Goal: Task Accomplishment & Management: Manage account settings

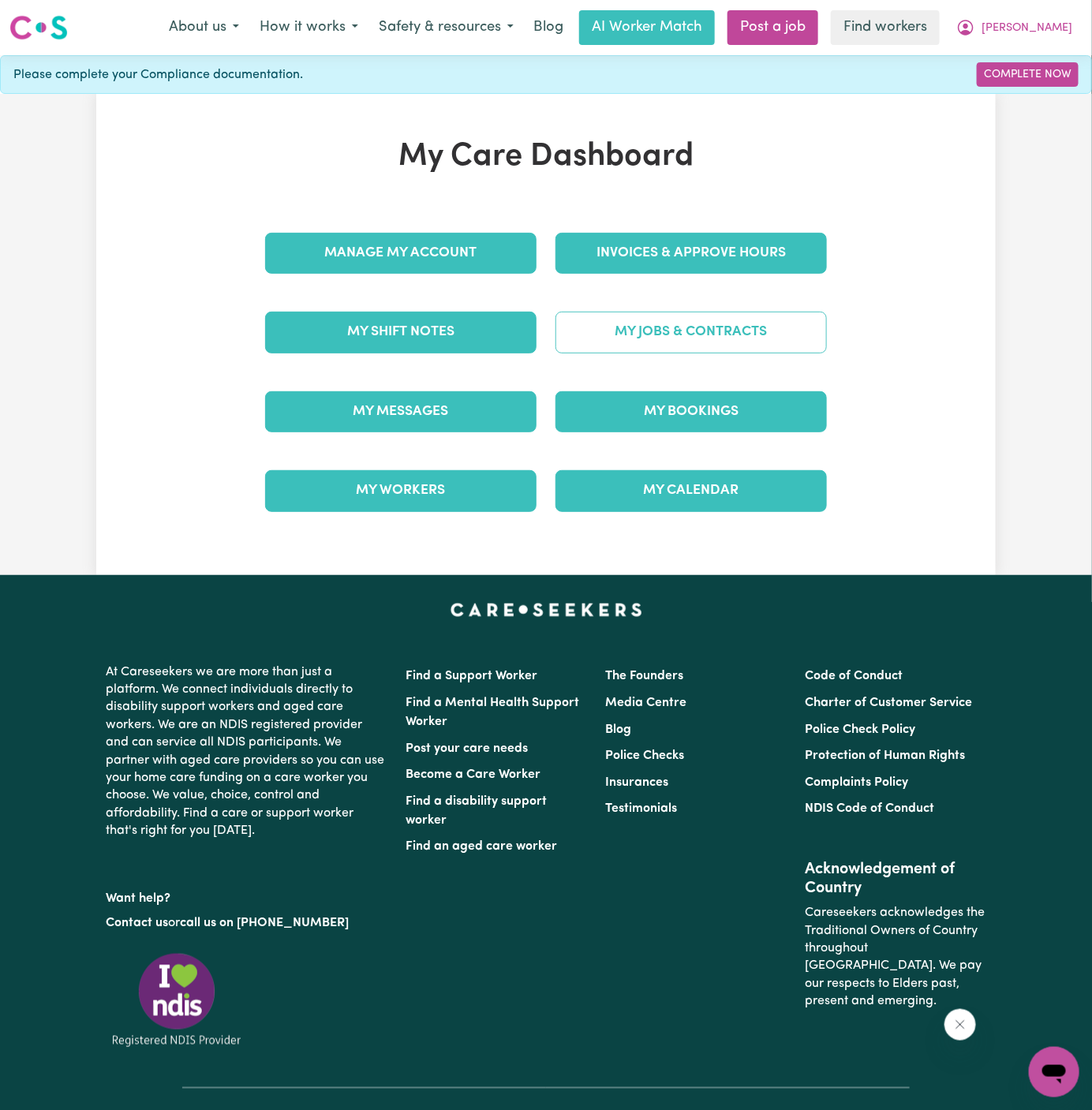
click at [694, 329] on link "My Jobs & Contracts" at bounding box center [690, 332] width 271 height 41
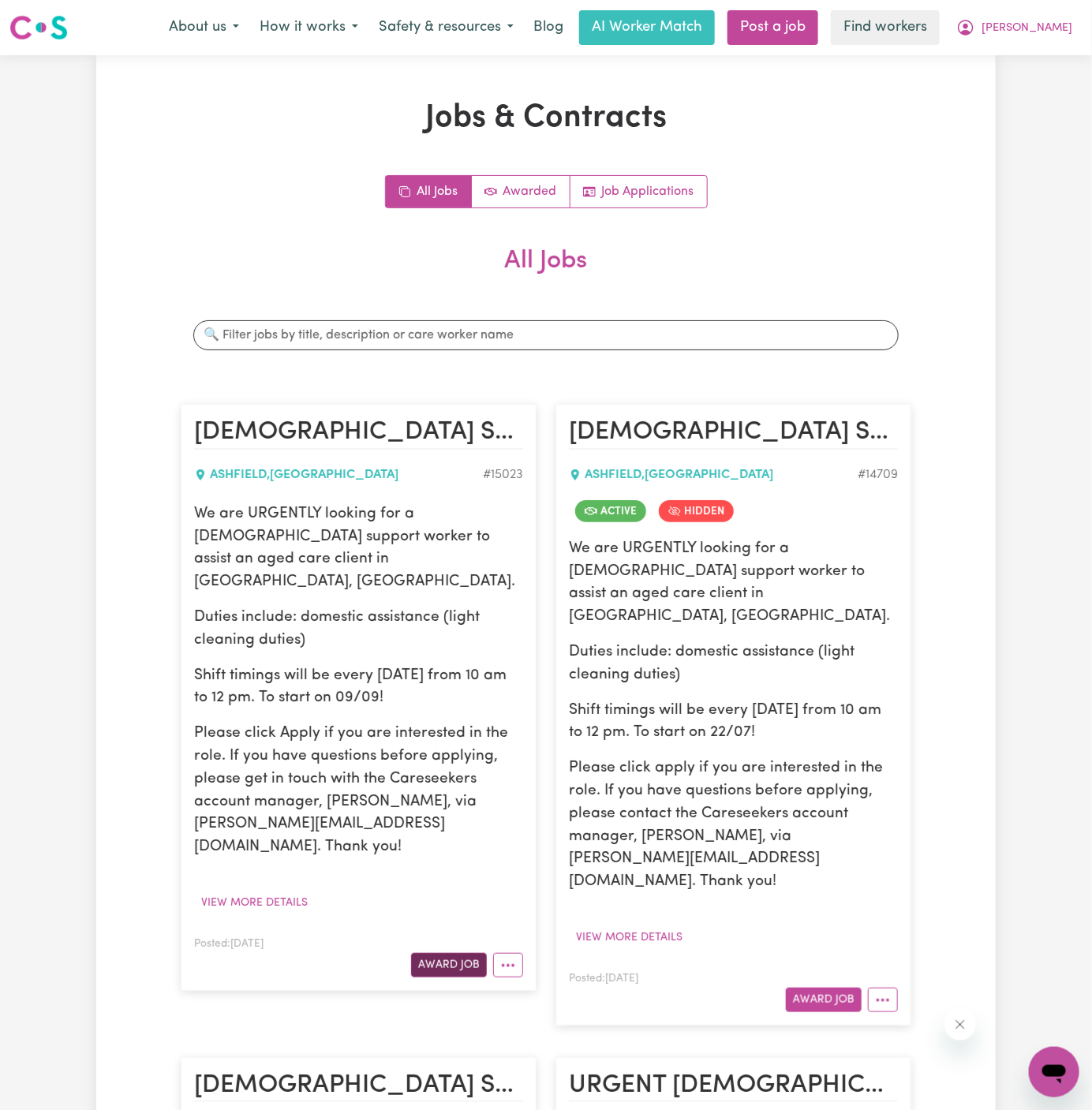
click at [453, 953] on button "Award Job" at bounding box center [448, 965] width 76 height 25
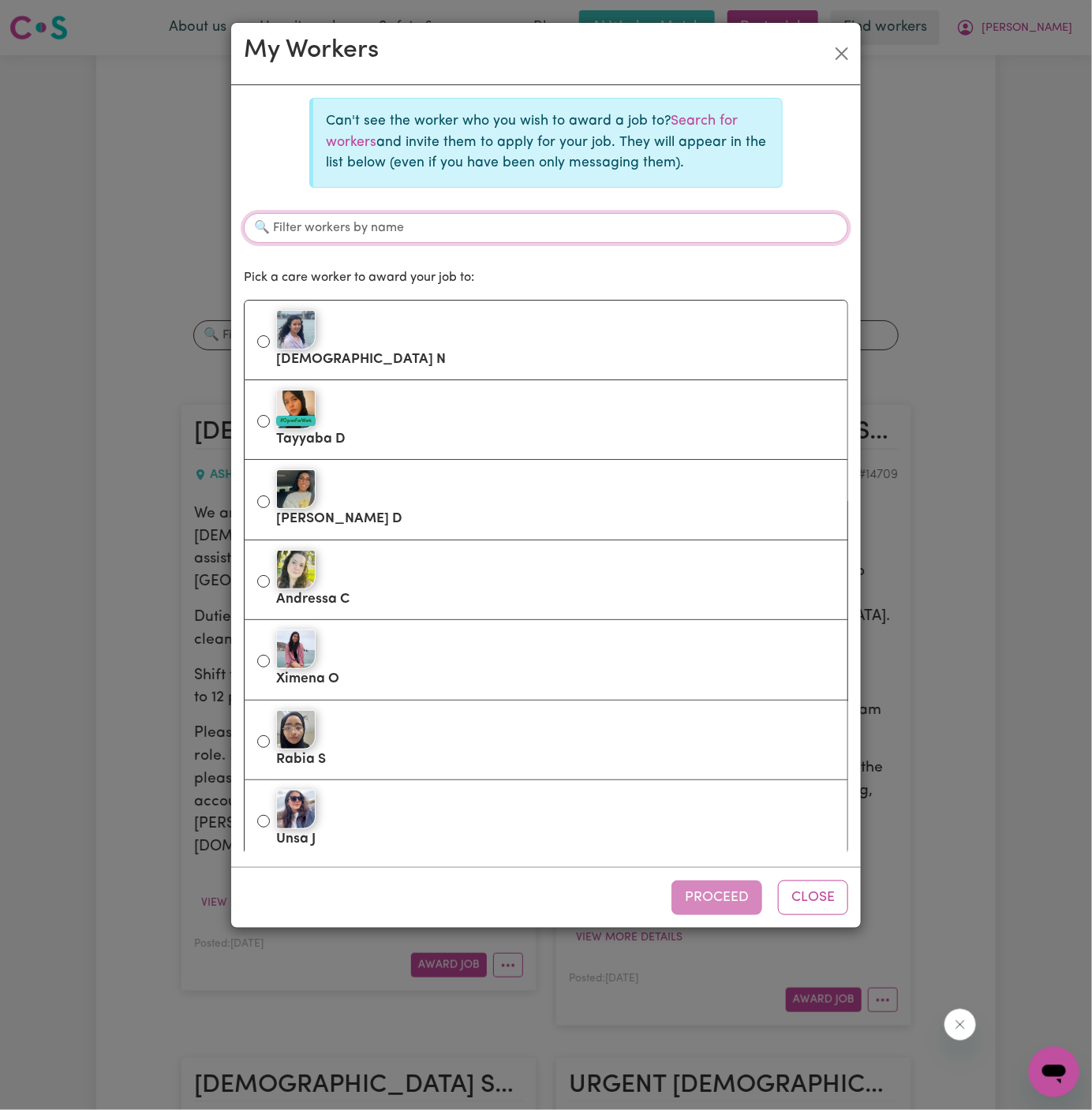
click at [525, 233] on input "Filter workers by name" at bounding box center [545, 228] width 604 height 30
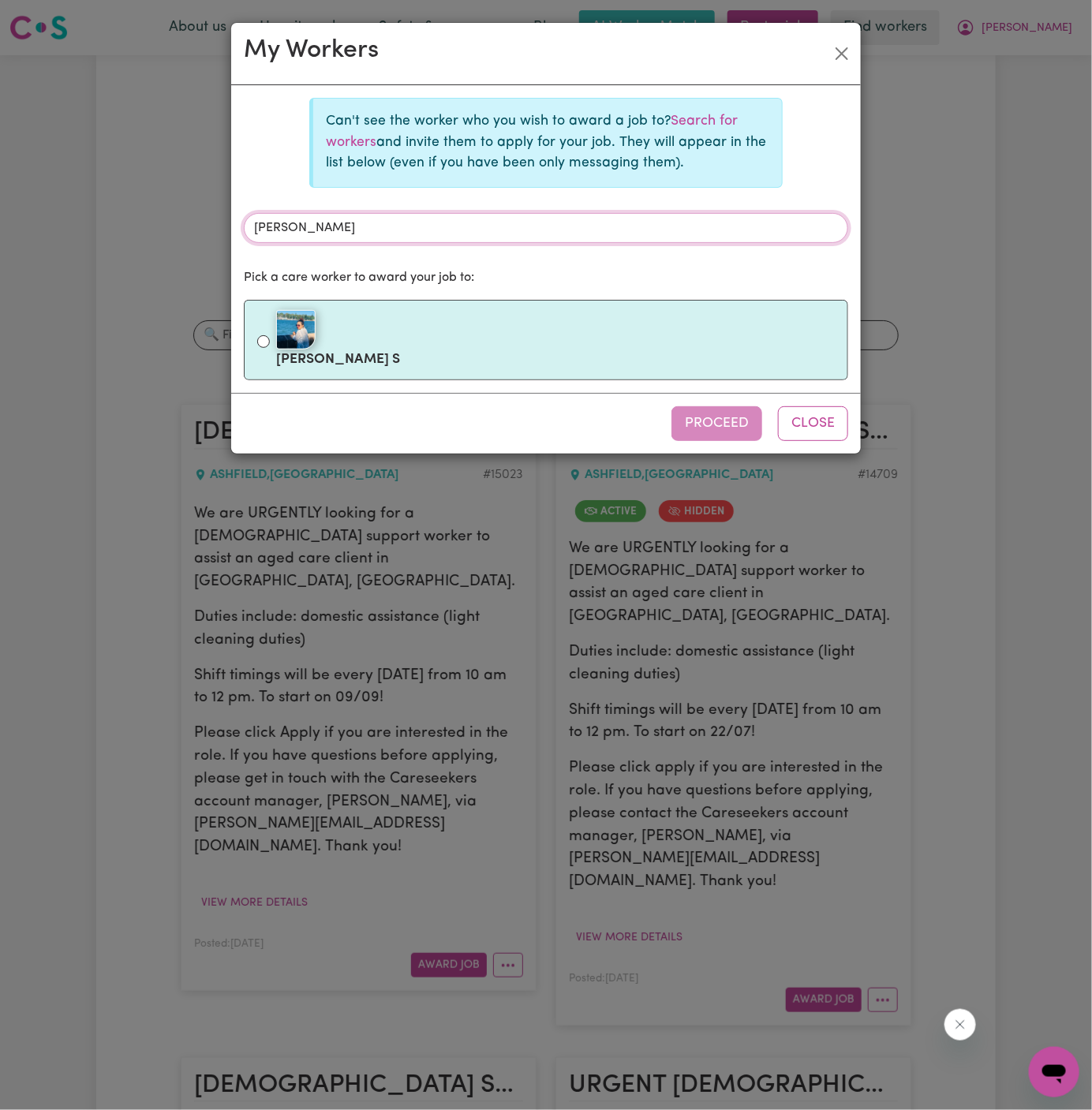
type input "angela"
click at [421, 328] on div at bounding box center [555, 330] width 559 height 39
click at [270, 335] on input "Angela S" at bounding box center [263, 341] width 13 height 13
radio input "true"
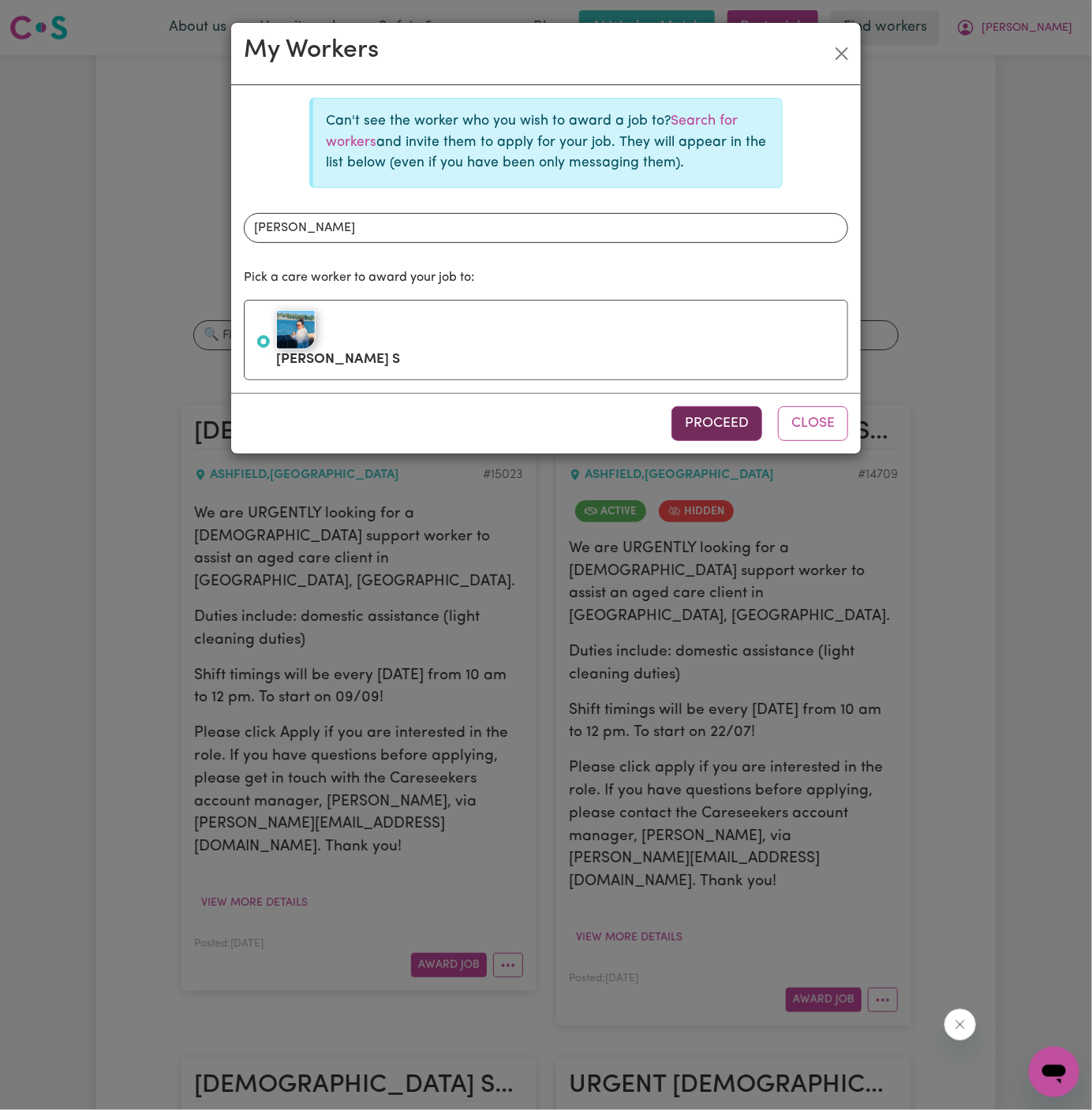
click at [702, 417] on button "Proceed" at bounding box center [717, 423] width 91 height 35
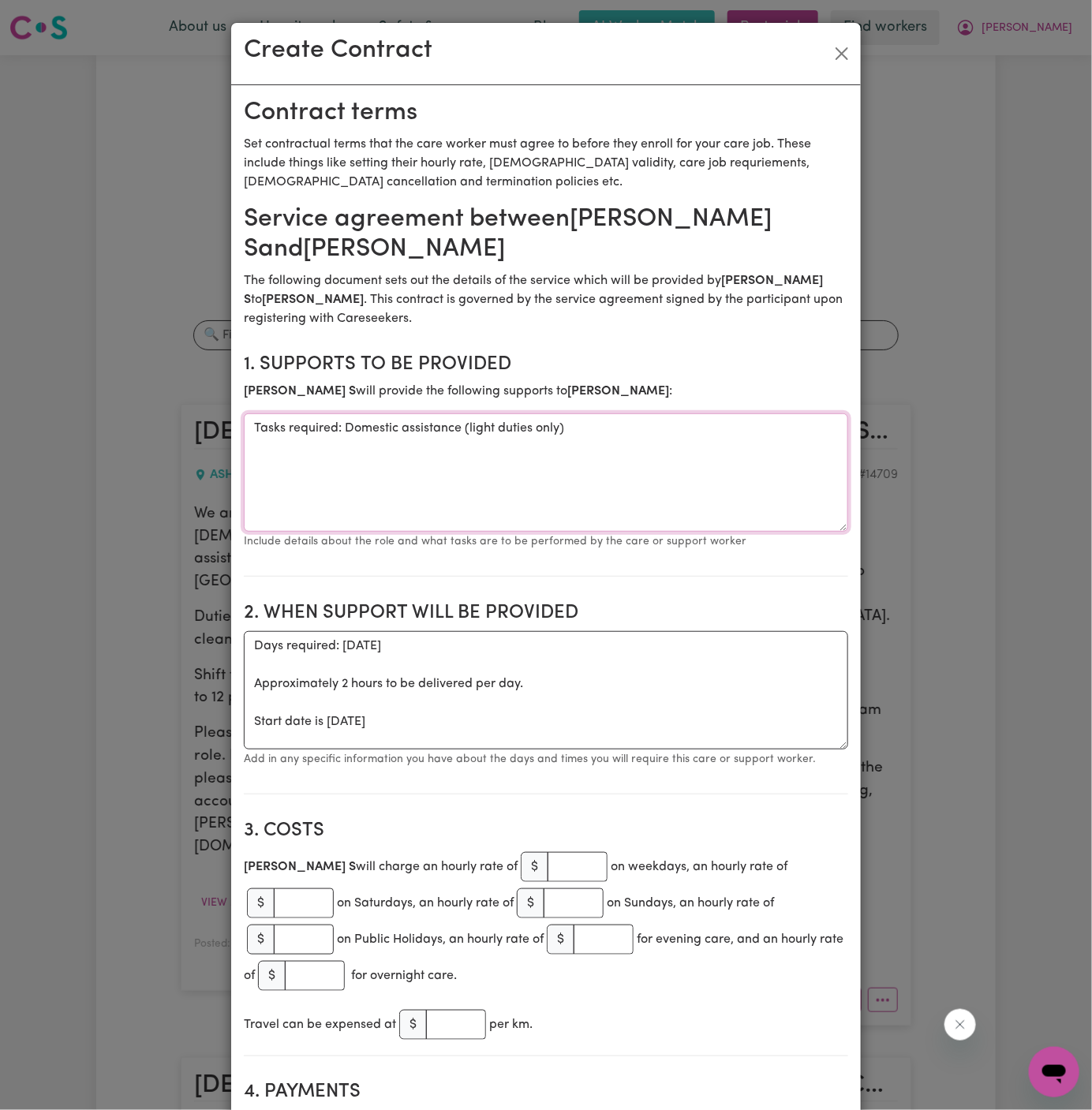
click at [341, 426] on textarea "Tasks required: Domestic assistance (light duties only)" at bounding box center [545, 472] width 604 height 118
drag, startPoint x: 346, startPoint y: 429, endPoint x: 131, endPoint y: 445, distance: 215.6
click at [131, 445] on div "Create Contract Contract terms Set contractual terms that the care worker must …" at bounding box center [546, 555] width 1092 height 1110
click at [208, 442] on div "Create Contract Contract terms Set contractual terms that the care worker must …" at bounding box center [546, 555] width 1092 height 1110
drag, startPoint x: 344, startPoint y: 432, endPoint x: 219, endPoint y: 420, distance: 125.6
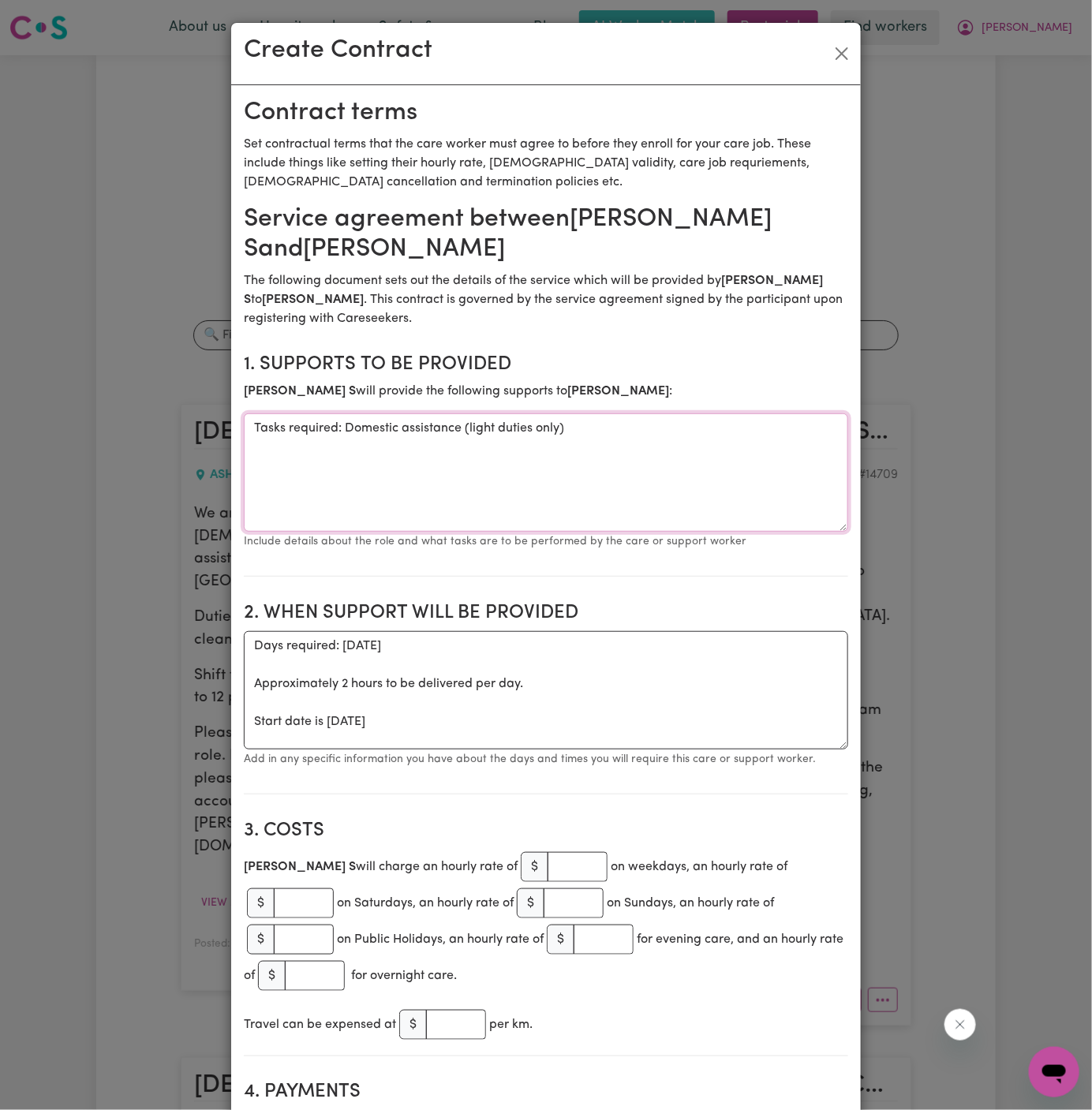
click at [219, 420] on div "Create Contract Contract terms Set contractual terms that the care worker must …" at bounding box center [546, 555] width 1092 height 1110
type textarea "Domestic assistance (light duties only)"
drag, startPoint x: 249, startPoint y: 724, endPoint x: 244, endPoint y: 644, distance: 80.2
click at [244, 644] on textarea "Days required: tuesday Approximately 2 hours to be delivered per day. Start dat…" at bounding box center [545, 690] width 604 height 118
click at [601, 649] on textarea "Start date is Tuesday 9 September 2025" at bounding box center [545, 690] width 604 height 118
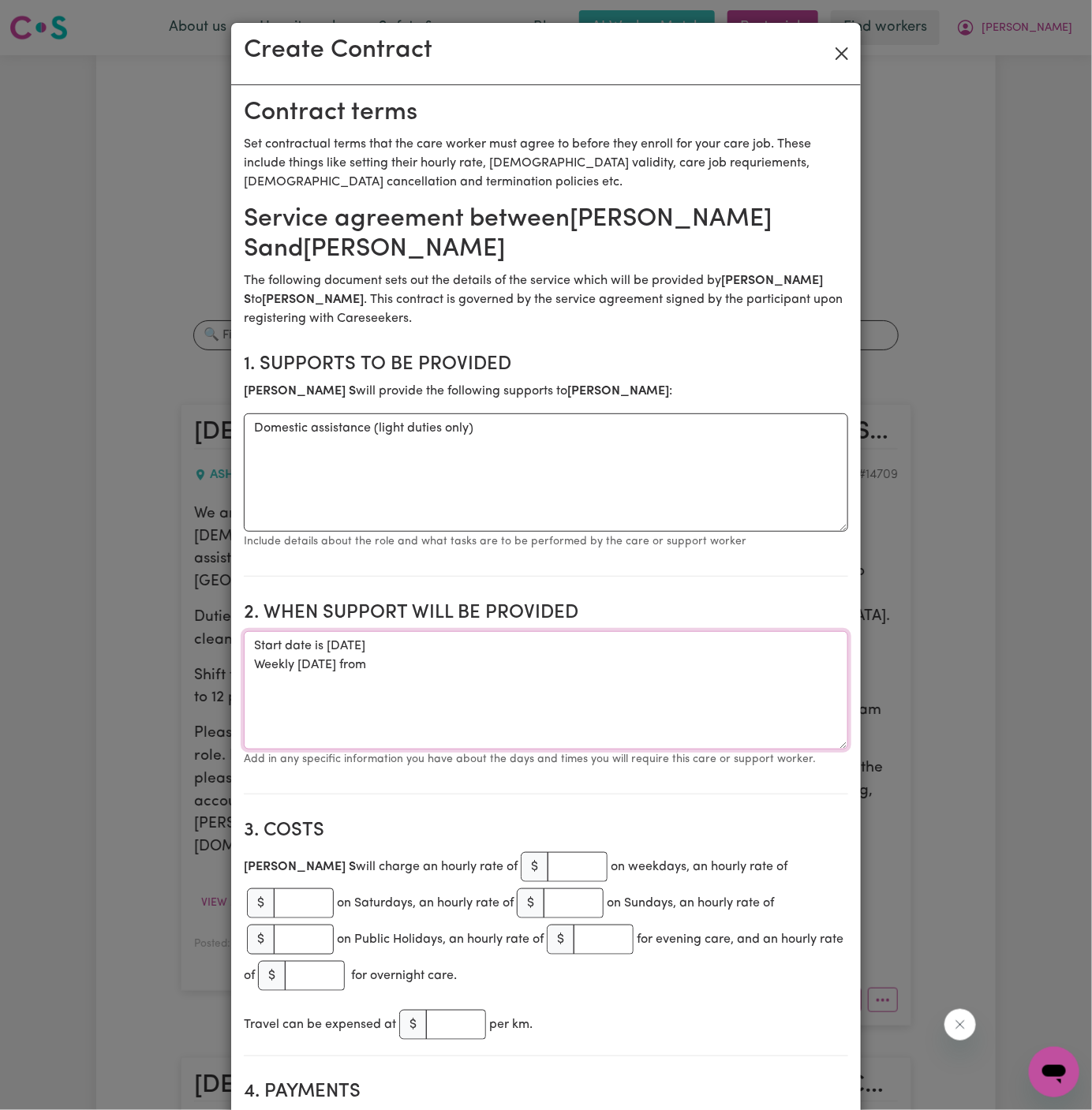
type textarea "Start date is Tuesday 9 September 2025 Weekly Tuesday from"
click at [839, 56] on button "Close" at bounding box center [842, 54] width 26 height 26
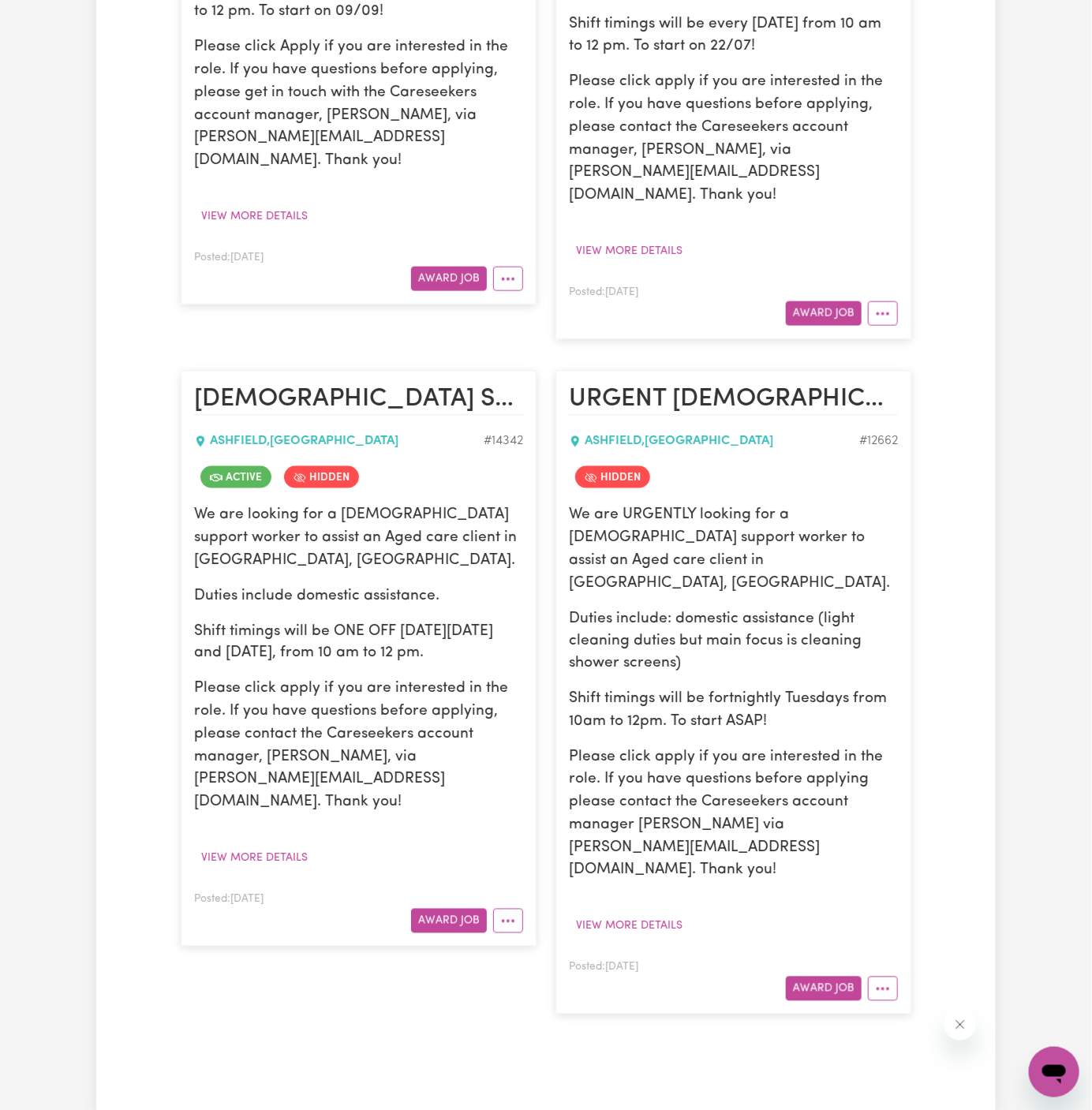
scroll to position [736, 0]
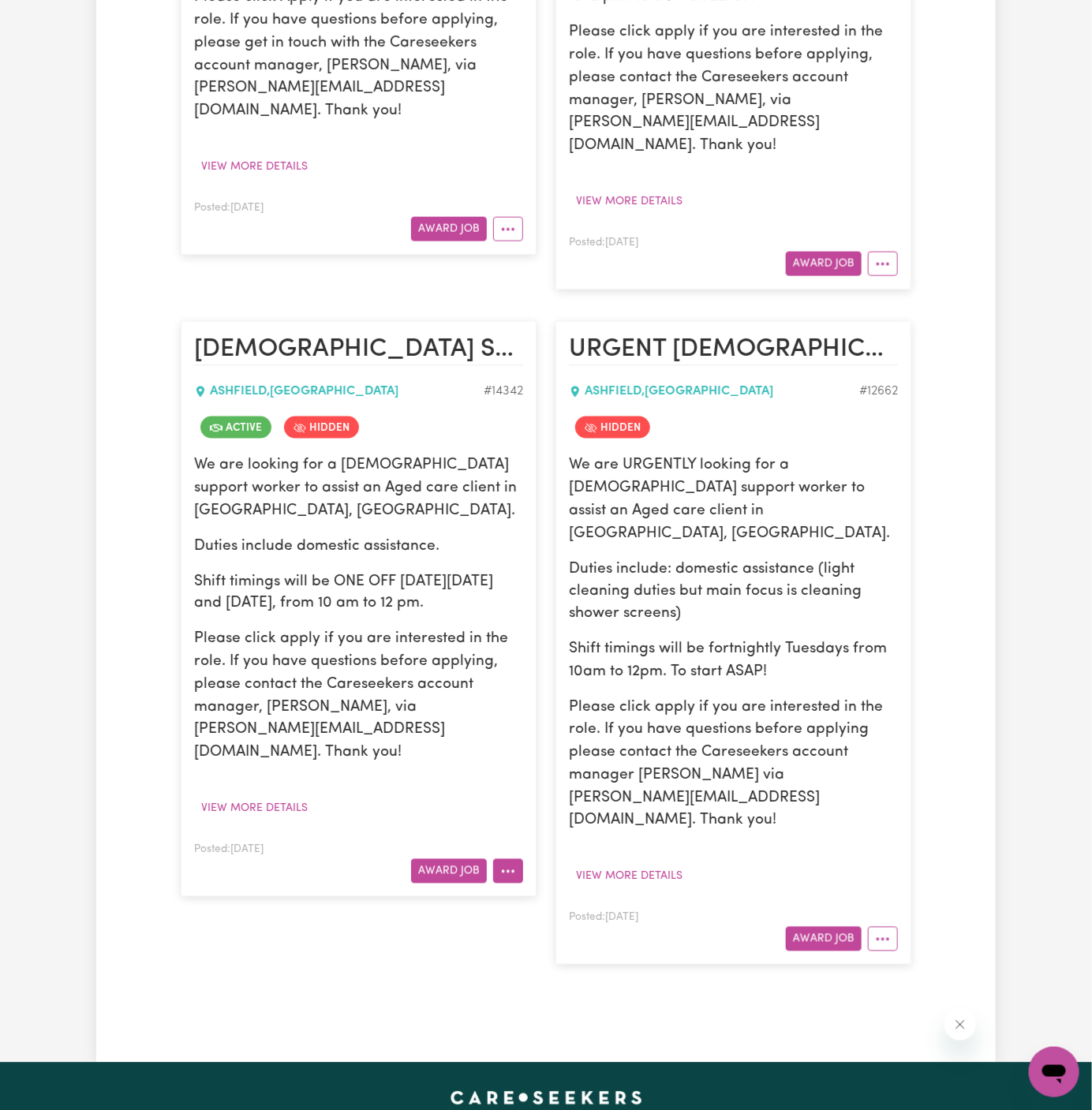
click at [508, 860] on button "More options" at bounding box center [508, 871] width 30 height 25
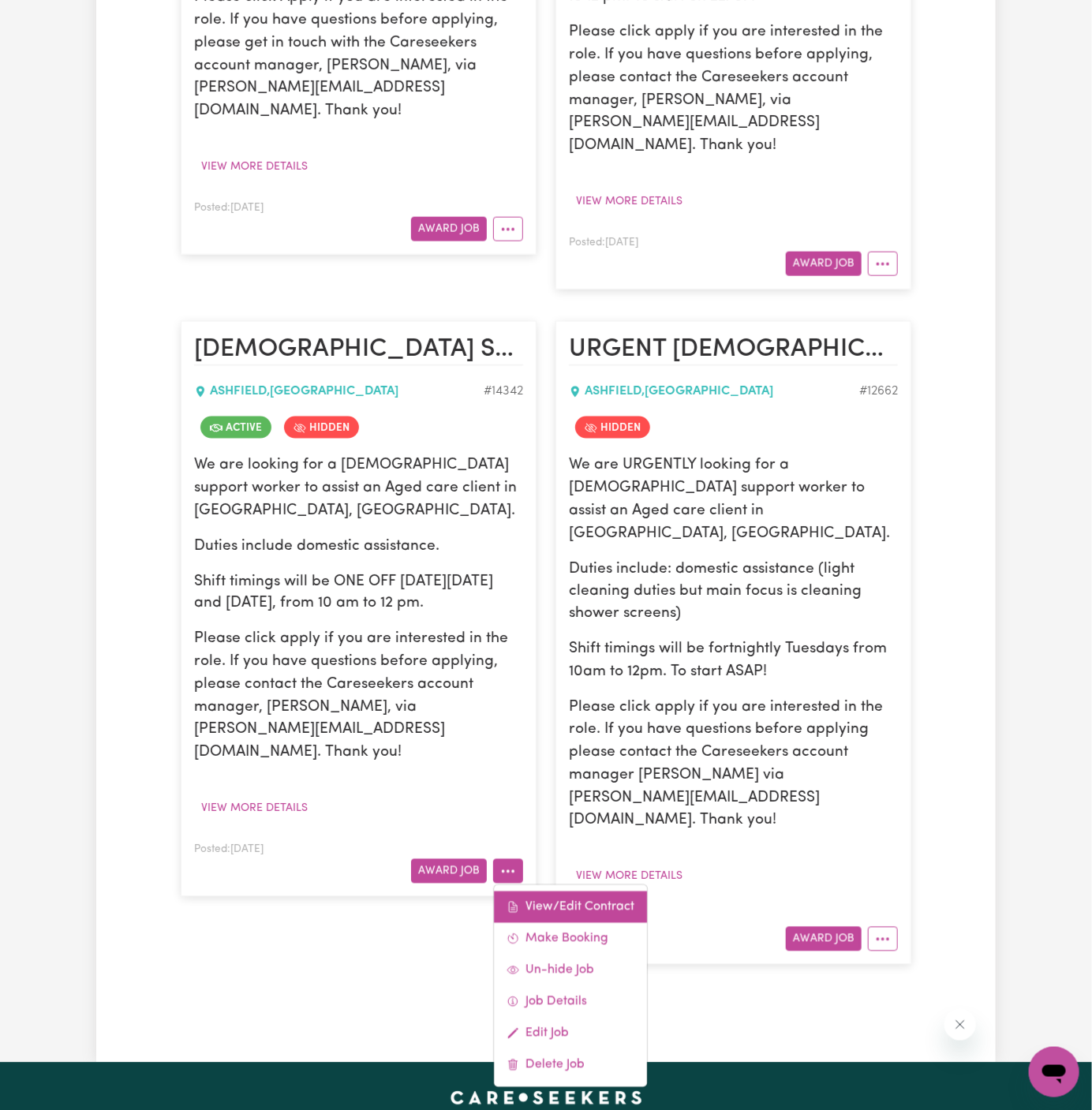
click at [567, 891] on link "View/Edit Contract" at bounding box center [570, 907] width 153 height 32
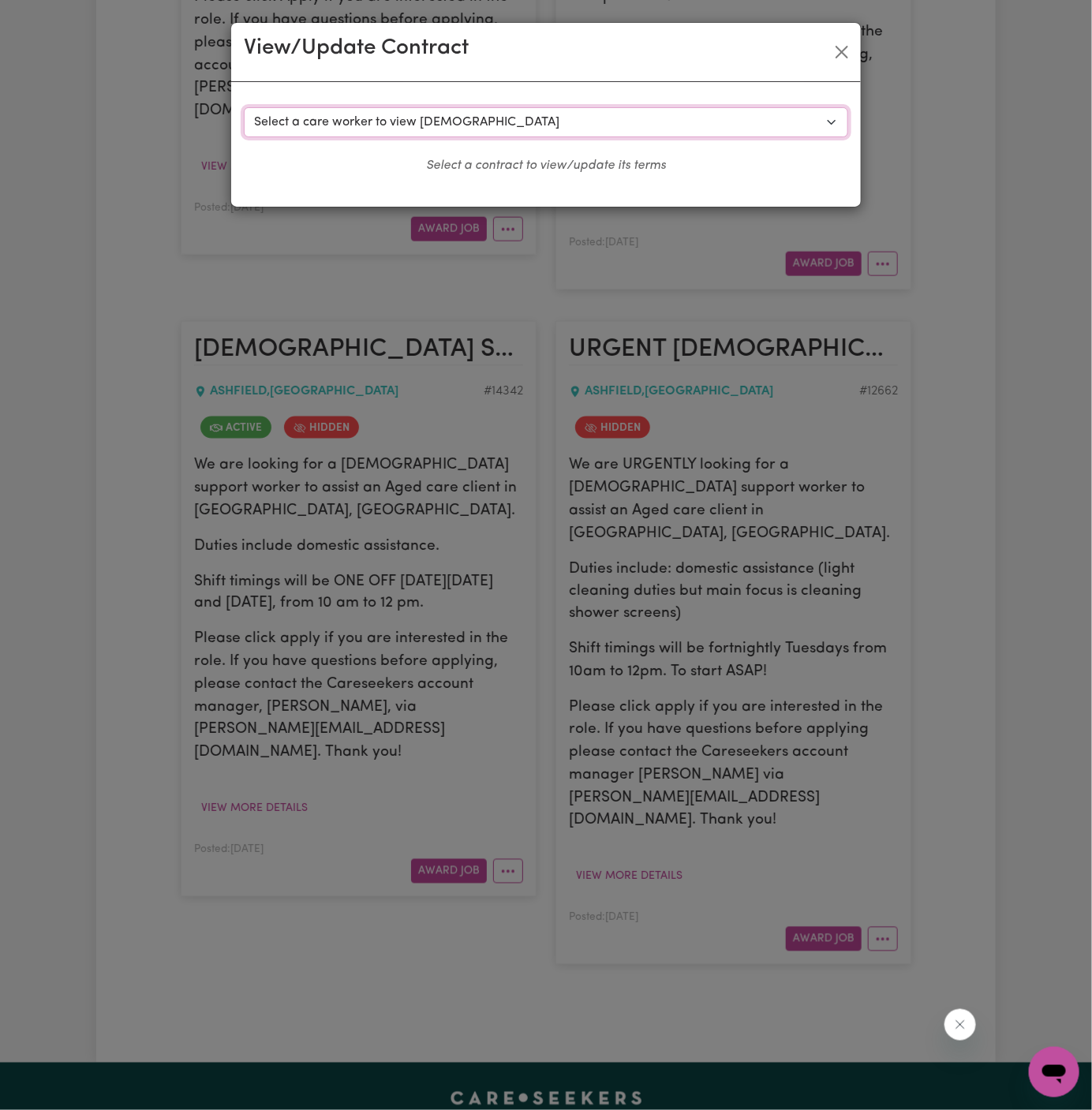
click at [467, 131] on select "Select a care worker to view contract #10216 - Angela Shrestha (contract accept…" at bounding box center [545, 122] width 604 height 30
select select "9828"
click at [243, 107] on select "Select a care worker to view contract #10216 - Angela Shrestha (contract accept…" at bounding box center [545, 122] width 604 height 30
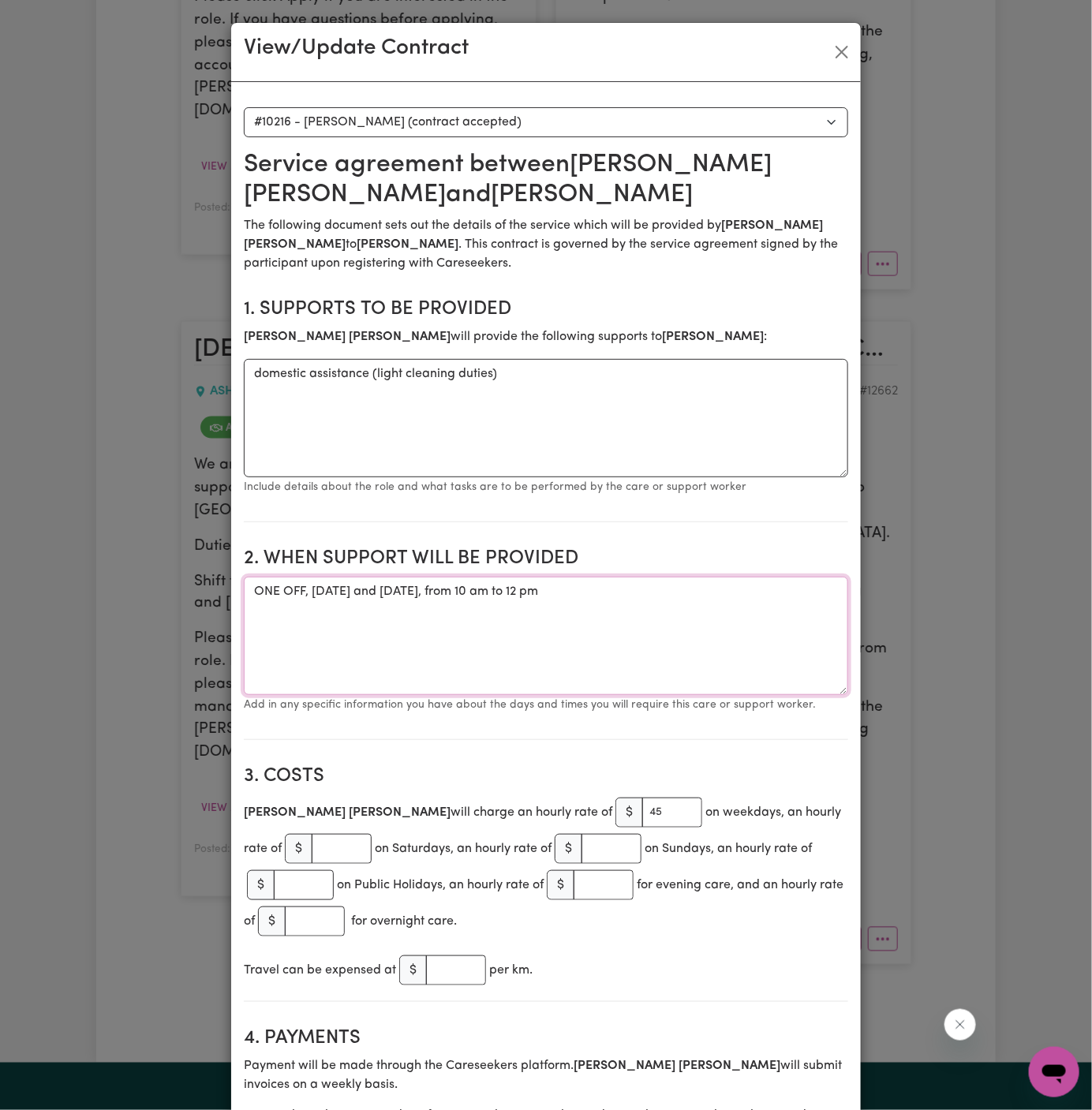
click at [639, 594] on textarea "ONE OFF, Tuesday, 10/06 and 17/06, from 10 am to 12 pm" at bounding box center [545, 636] width 604 height 118
click at [505, 638] on textarea "ONE OFF, Tuesday, 10/06 and 17/06, from 10 am to 12 pm Weekly Tue" at bounding box center [545, 636] width 604 height 118
click at [519, 638] on textarea "ONE OFF, Tuesday, 10/06 and 17/06, from 10 am to 12 pm Weekly Tue" at bounding box center [545, 636] width 604 height 118
click at [503, 630] on textarea "ONE OFF, Tuesday, 10/06 and 17/06, from 10 am to 12 pm Weekly Tue" at bounding box center [545, 636] width 604 height 118
click at [543, 634] on textarea "ONE OFF, Tuesday, 10/06 and 17/06, from 10 am to 12 pm Weekly Tuesday from 10 a…" at bounding box center [545, 636] width 604 height 118
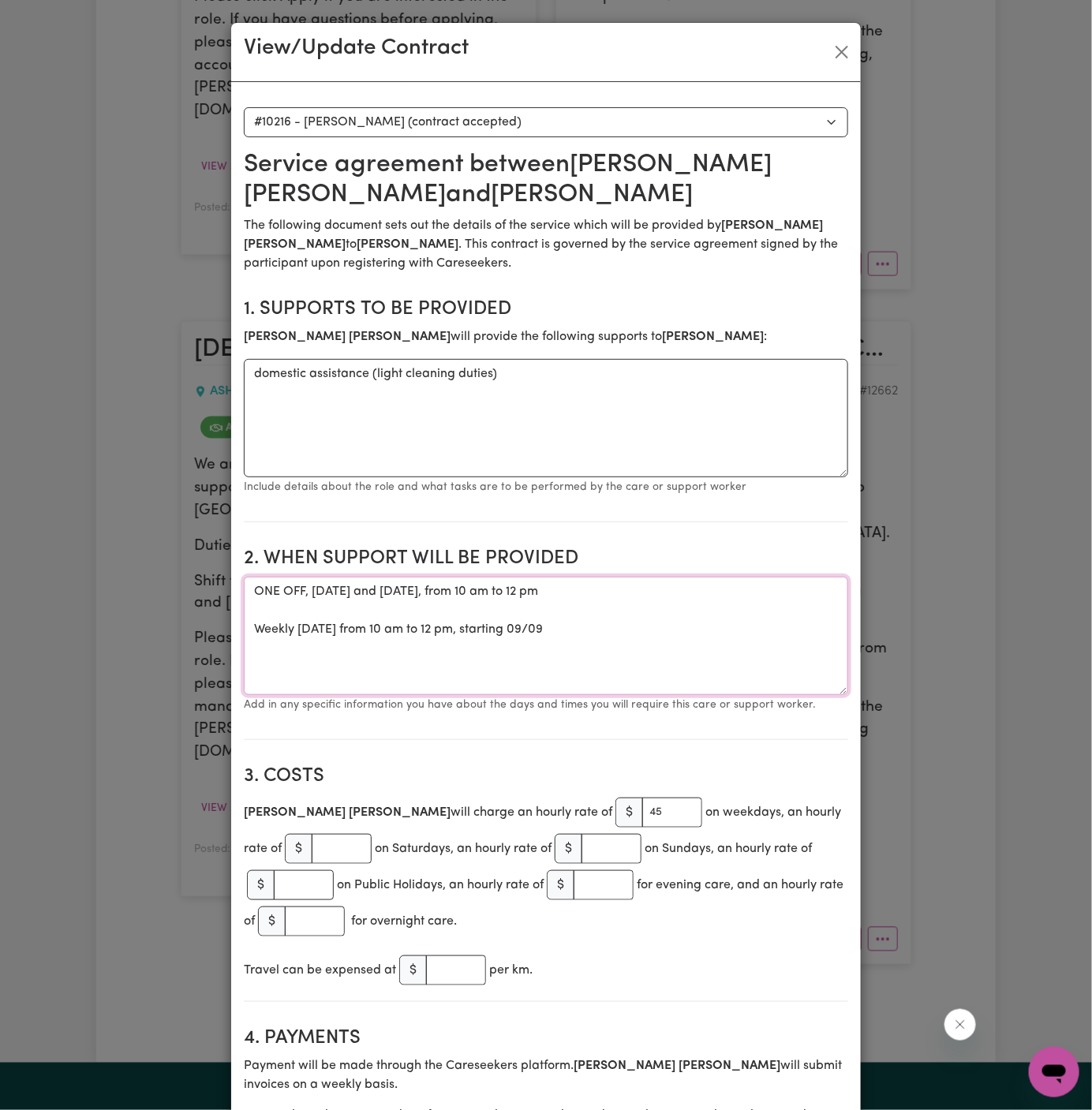
click at [516, 654] on textarea "ONE OFF, Tuesday, 10/06 and 17/06, from 10 am to 12 pm Weekly on Tuesday from 1…" at bounding box center [545, 636] width 604 height 118
click at [649, 607] on textarea "ONE OFF, Tuesday, 10/06 and 17/06, from 10 am to 12 pm Weekly on Tuesday from 1…" at bounding box center [545, 636] width 604 height 118
click at [649, 628] on textarea "ONE OFF, Tuesday, 10/06 and 17/06, from 10 am to 12 pm Weekly on Tuesday from 1…" at bounding box center [545, 636] width 604 height 118
click at [687, 628] on textarea "ONE OFF, Tuesday, 10/06 and 17/06, from 10 am to 12 pm Weekly on Tuesday from 1…" at bounding box center [545, 636] width 604 height 118
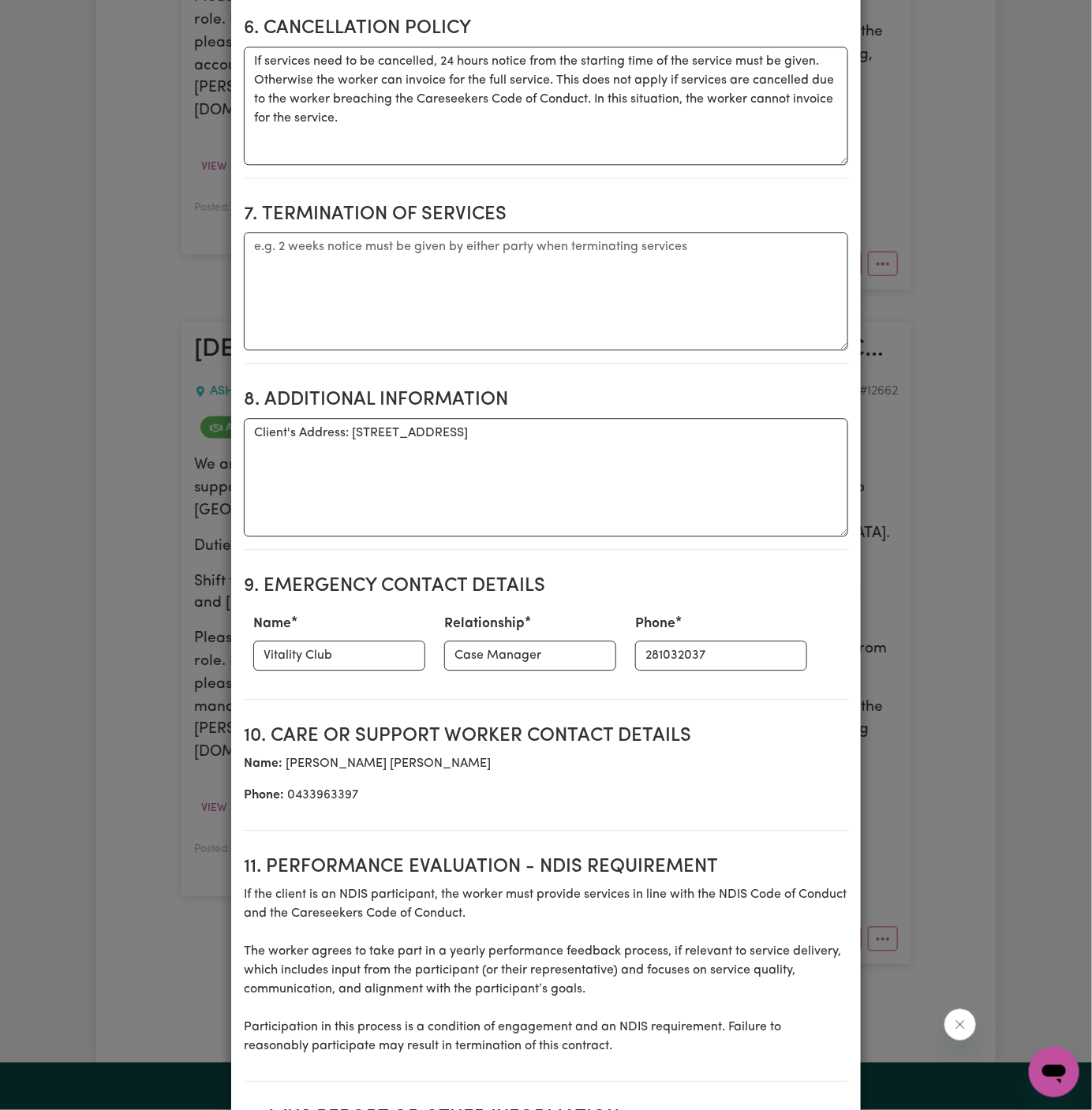
scroll to position [1664, 0]
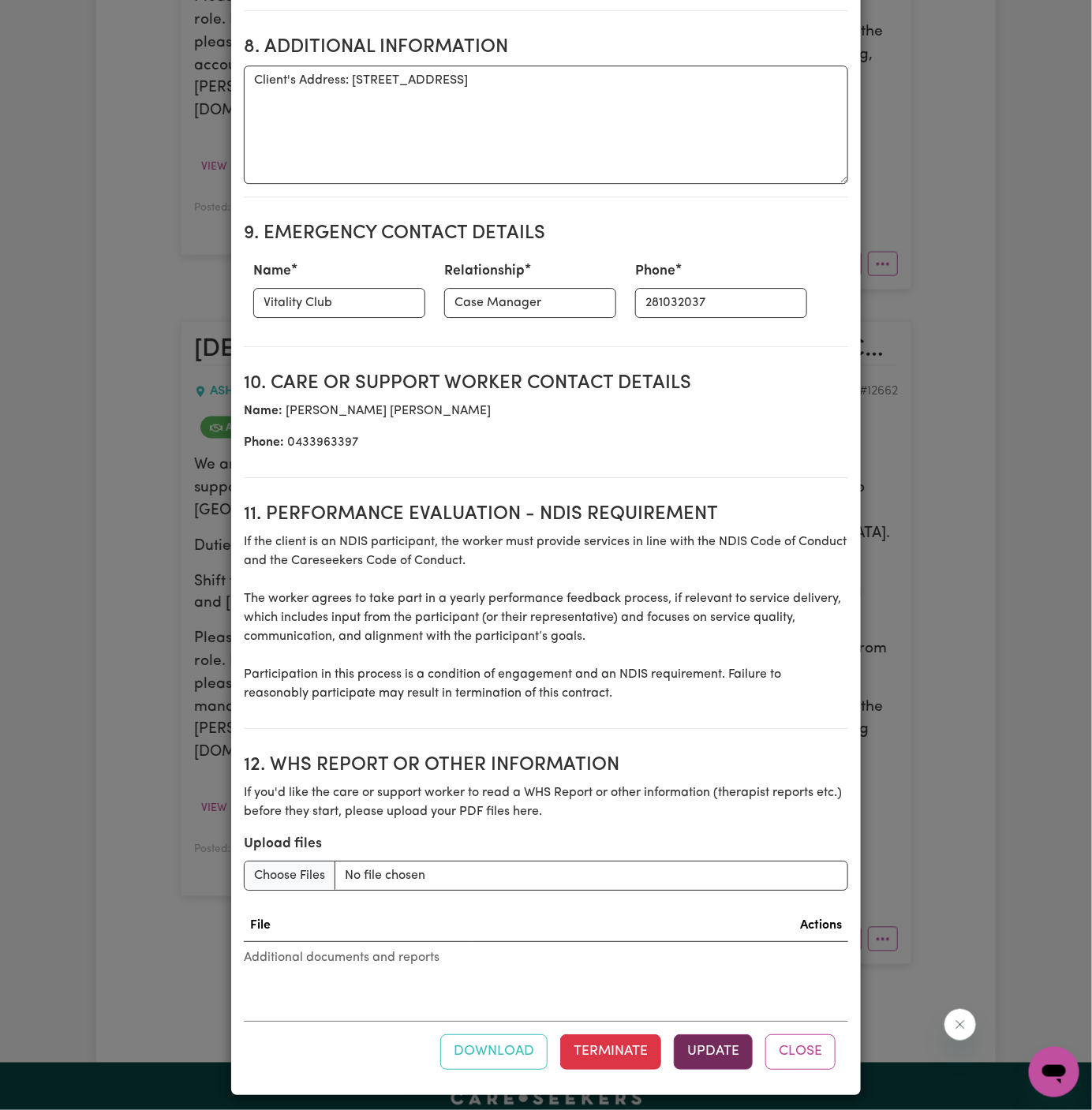
type textarea "ONE OFF, Tuesday, 10/06 and 17/06, from 10 am to 12 pm Weekly on Tuesday from 1…"
click at [710, 1042] on button "Update" at bounding box center [713, 1051] width 79 height 35
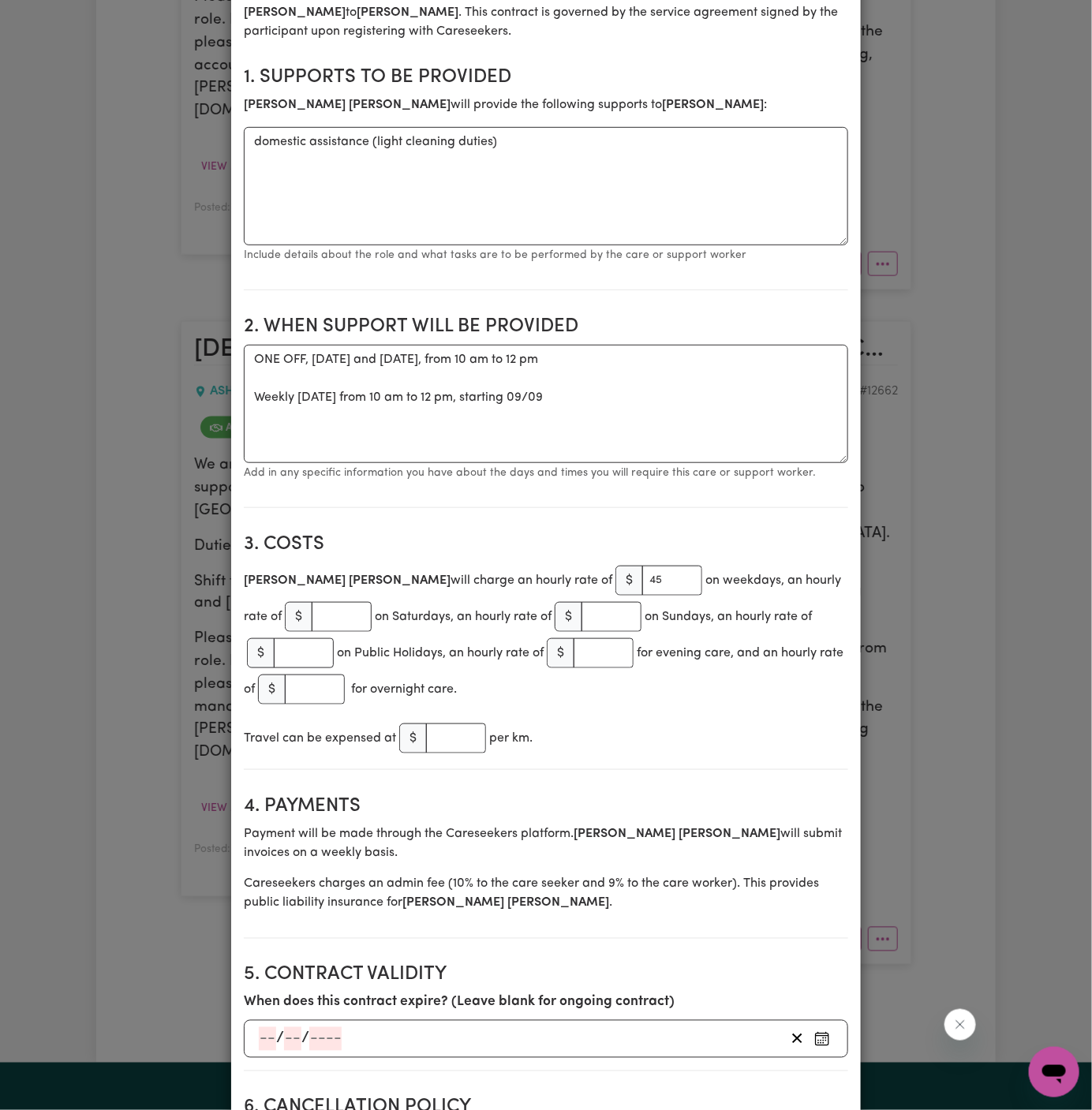
scroll to position [0, 0]
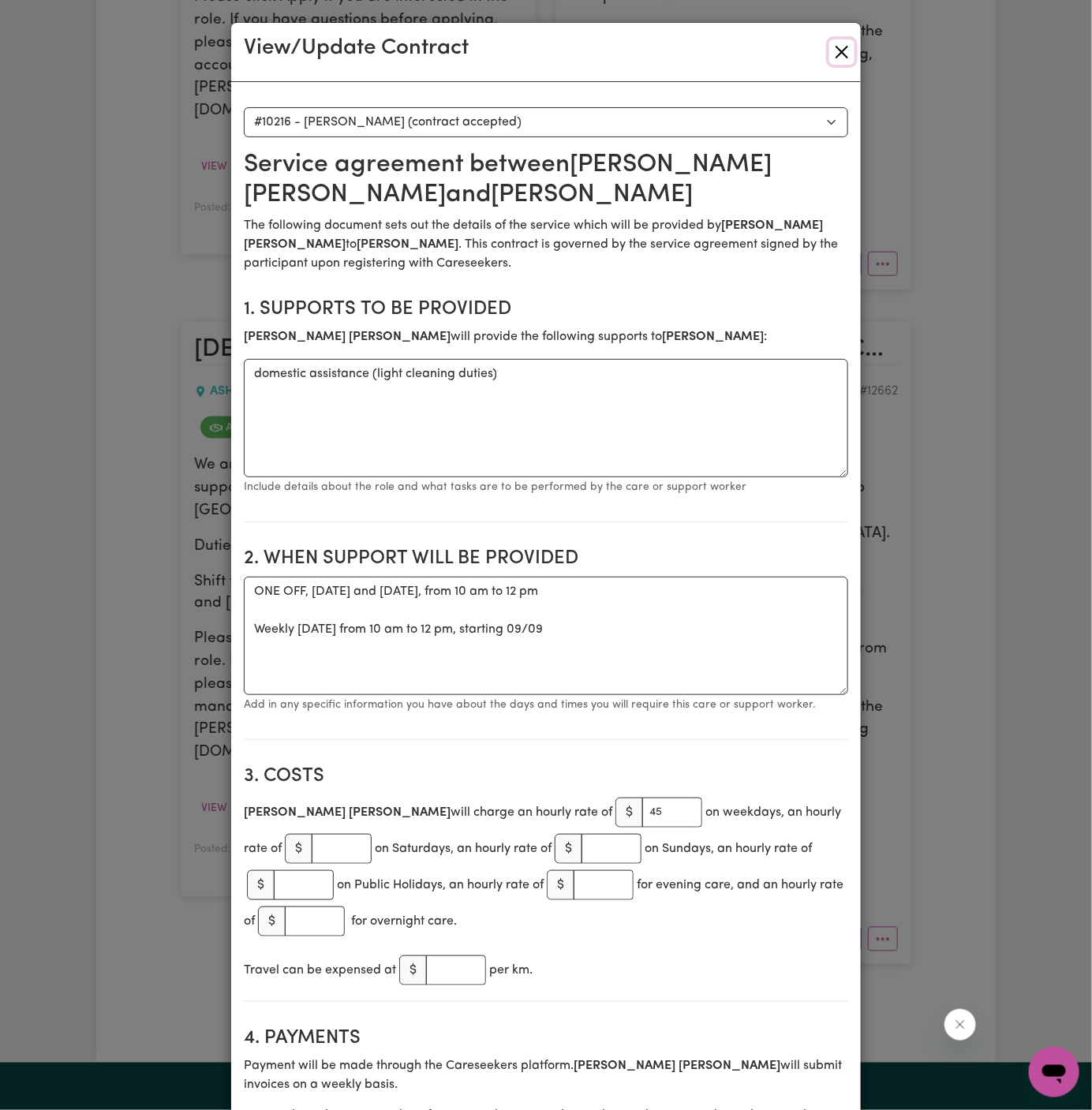
click at [844, 41] on button "Close" at bounding box center [842, 52] width 26 height 26
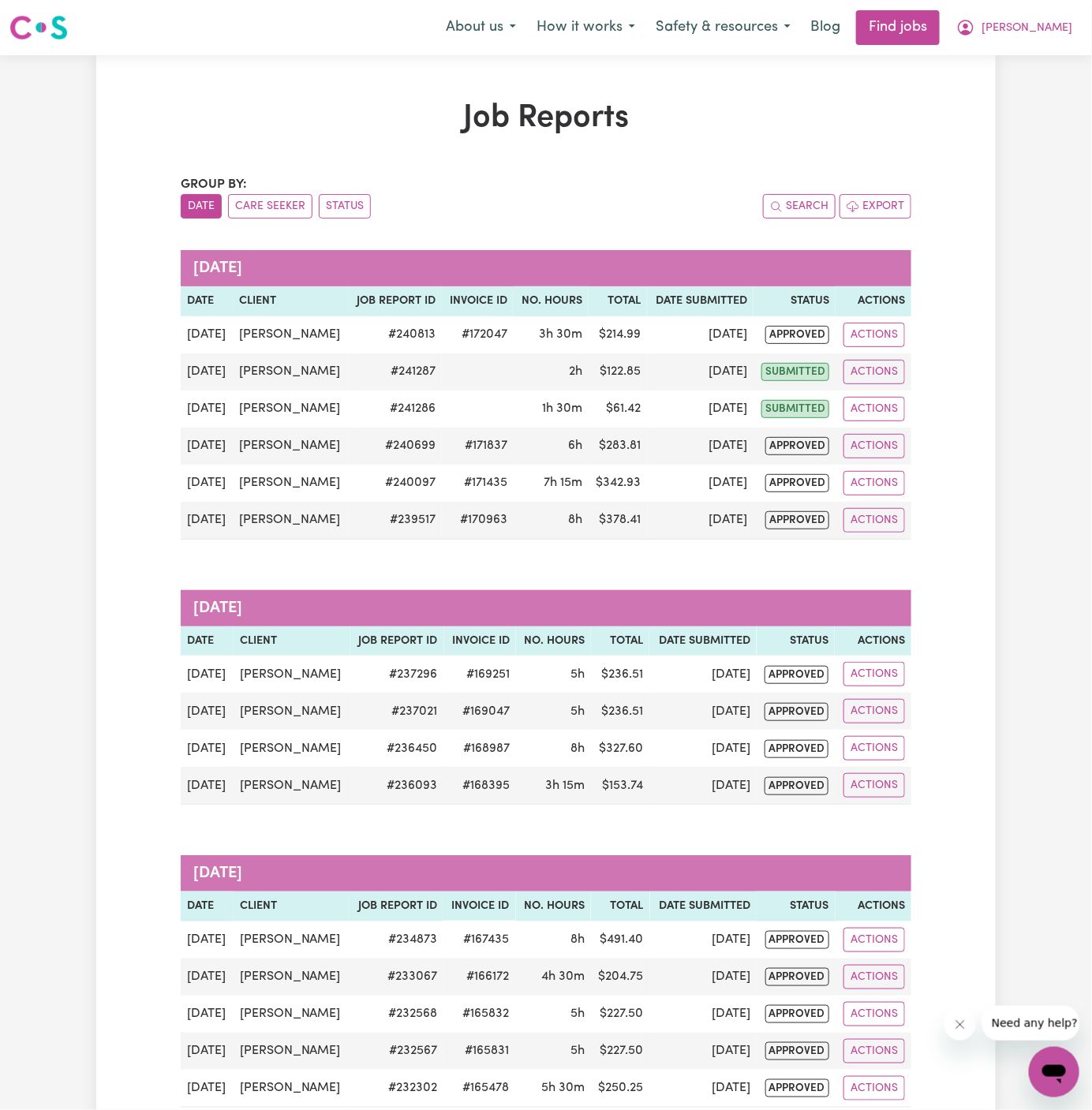
click at [692, 118] on h1 "Job Reports" at bounding box center [545, 118] width 730 height 37
click at [1057, 28] on span "Arpanpreet" at bounding box center [1027, 29] width 91 height 18
click at [1055, 47] on link "My Account" at bounding box center [1019, 61] width 124 height 30
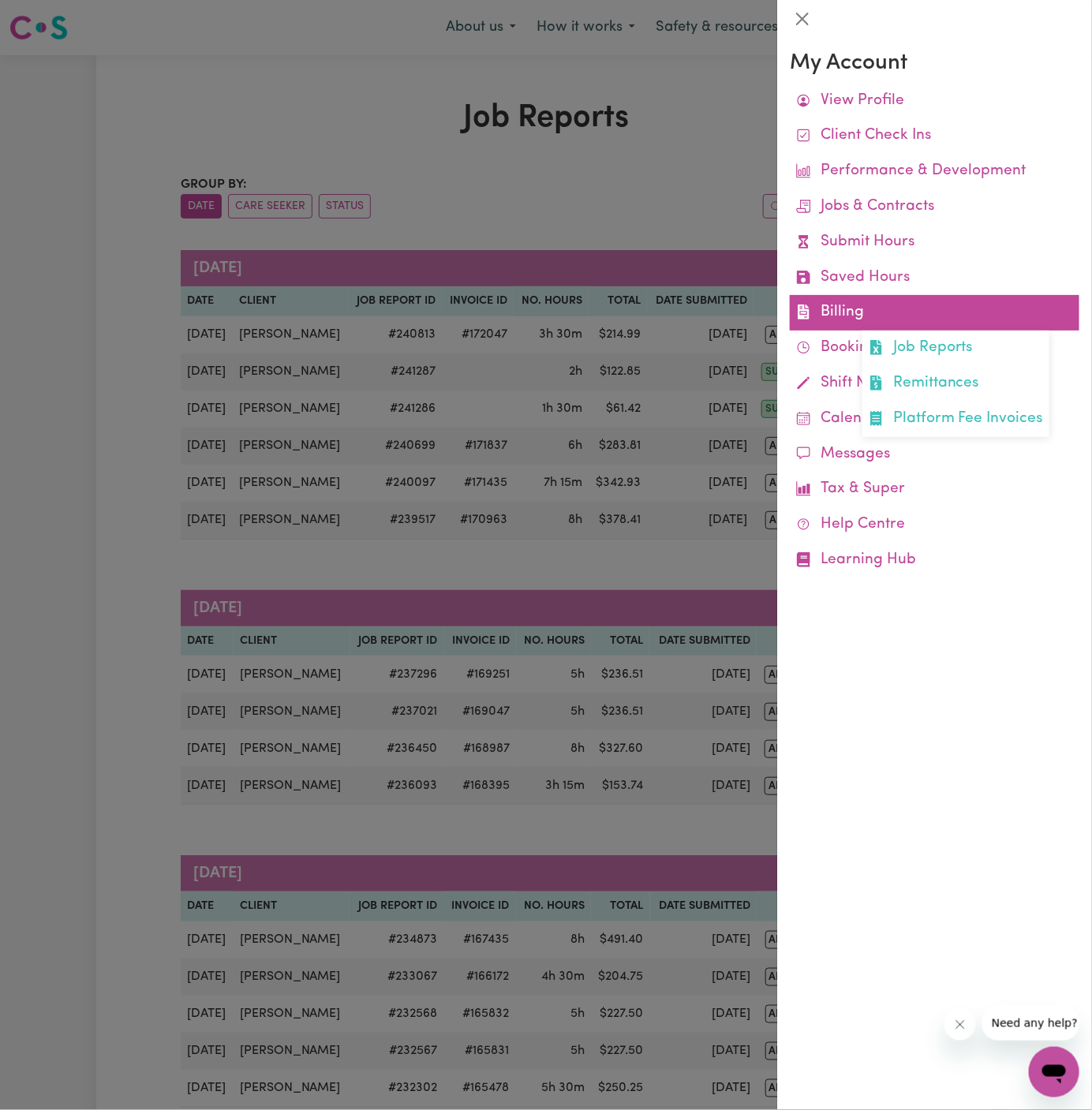
click at [842, 301] on link "Billing Job Reports Remittances Platform Fee Invoices" at bounding box center [934, 312] width 290 height 35
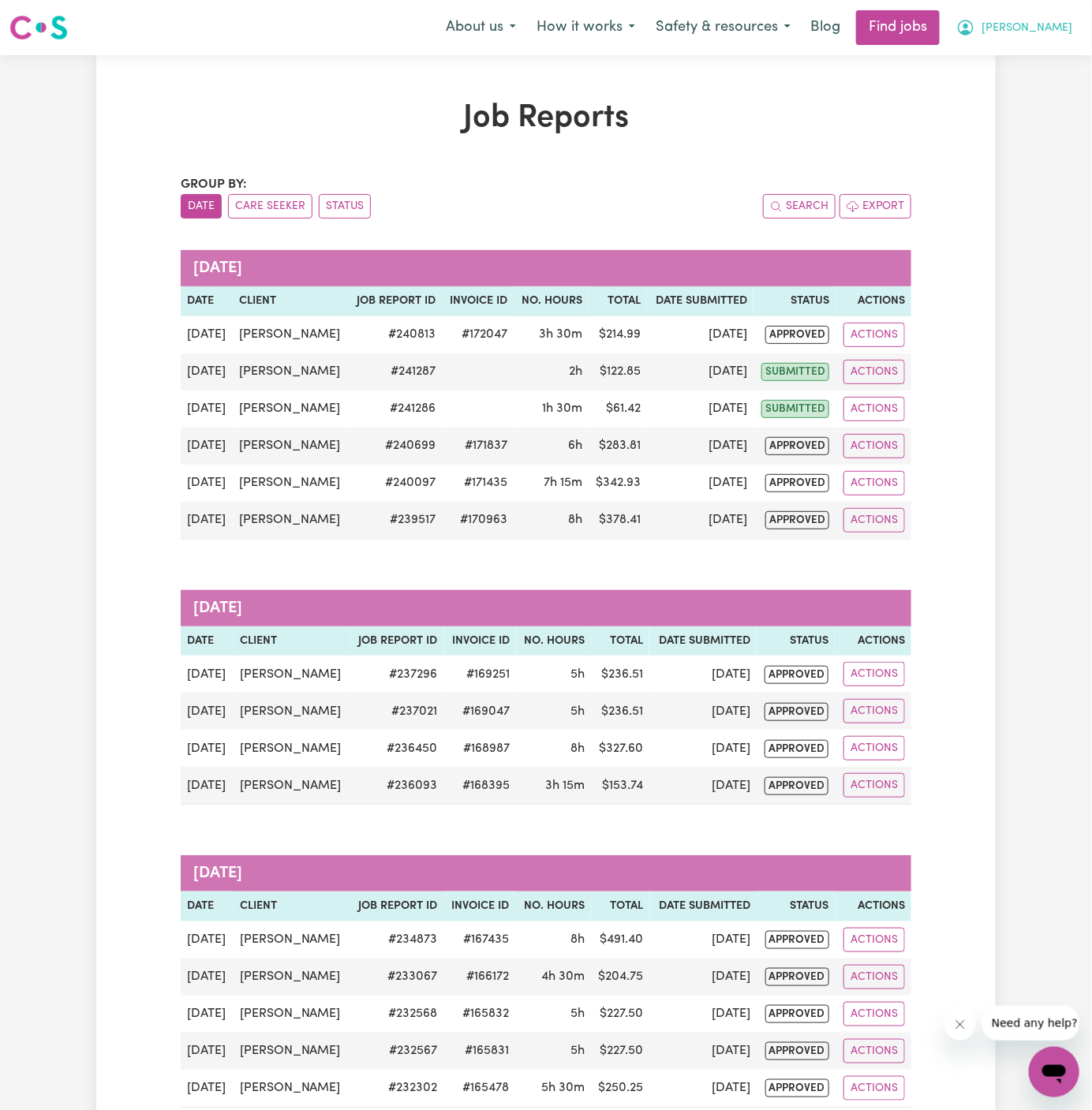
click at [1038, 23] on span "Arpanpreet" at bounding box center [1027, 29] width 91 height 18
click at [1038, 41] on button "Arpanpreet" at bounding box center [1014, 28] width 136 height 34
click at [1041, 27] on span "Arpanpreet" at bounding box center [1027, 29] width 91 height 18
click at [1035, 129] on link "Logout" at bounding box center [1019, 120] width 124 height 30
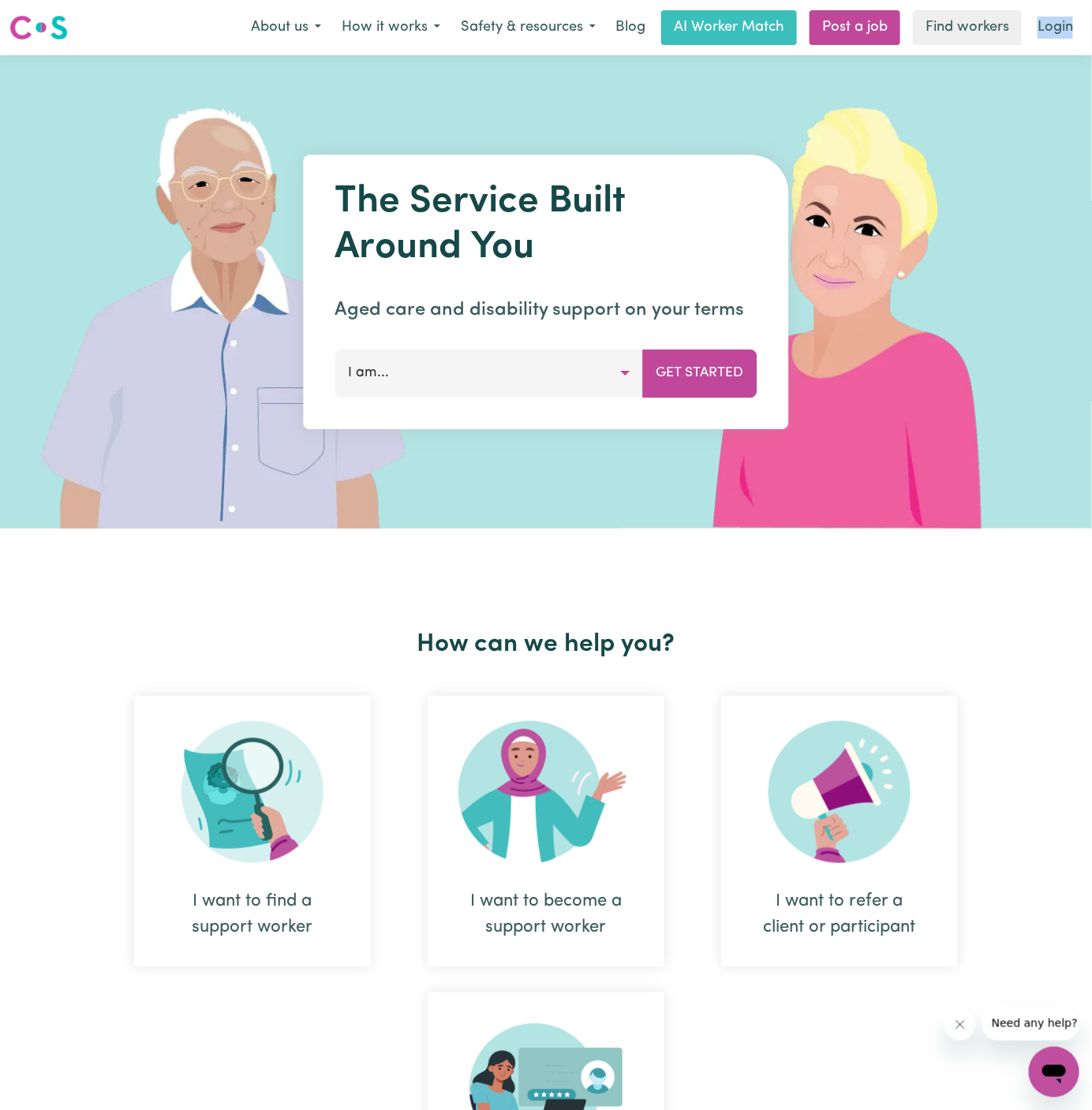
drag, startPoint x: 1045, startPoint y: 46, endPoint x: 845, endPoint y: 45, distance: 200.0
click at [845, 45] on nav "Menu About us How it works Safety & resources Blog AI Worker Match Post a job F…" at bounding box center [546, 28] width 1092 height 55
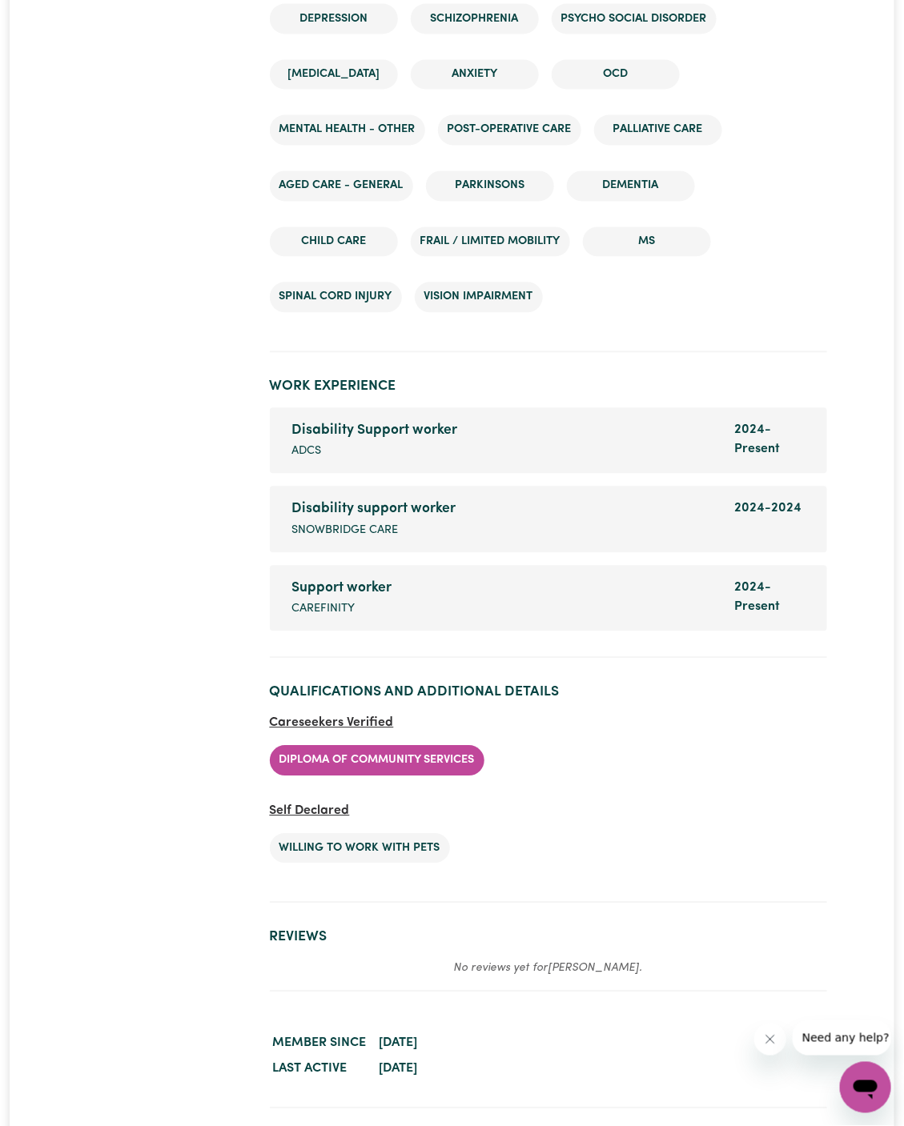
scroll to position [2699, 0]
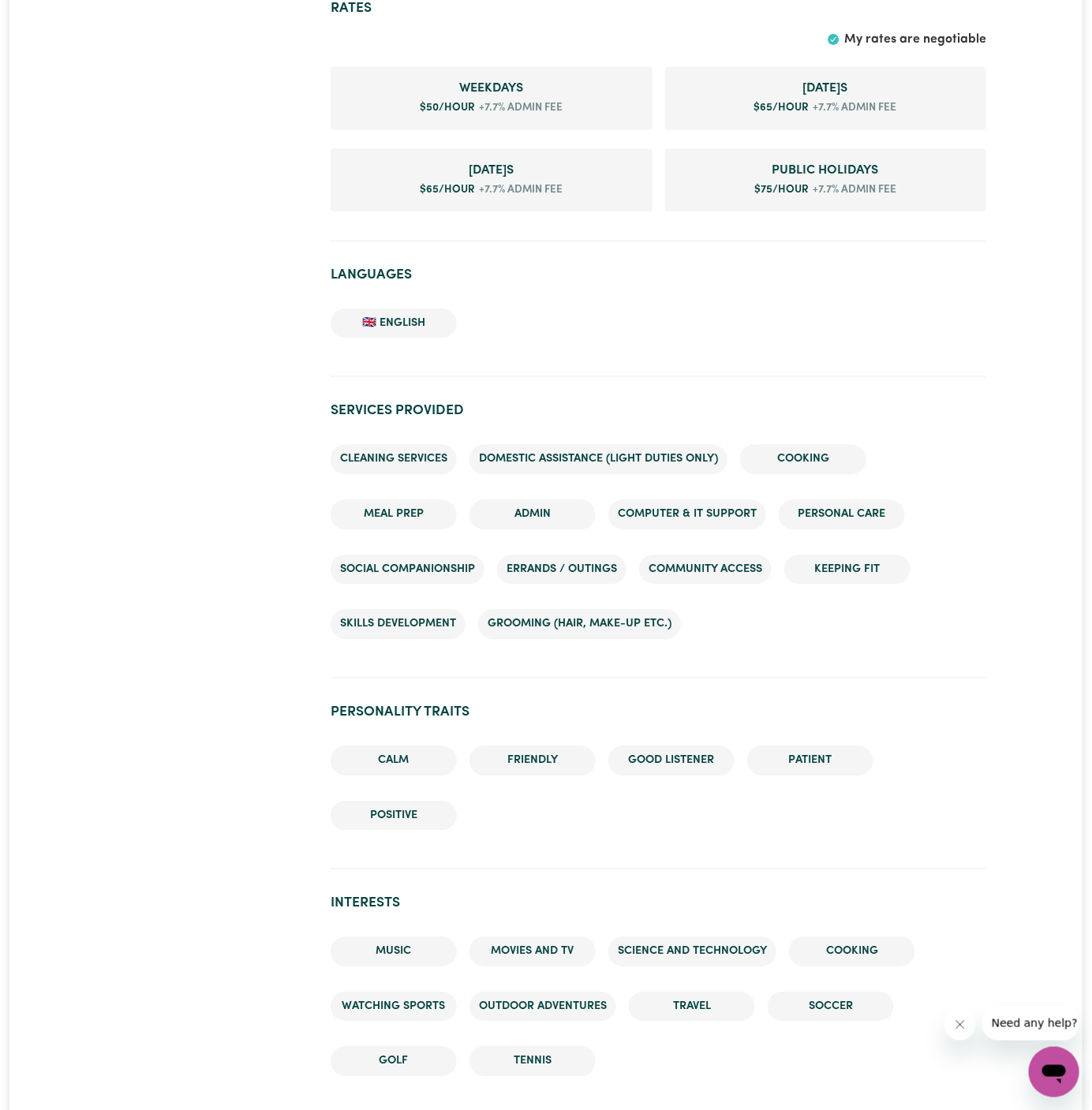
scroll to position [1569, 0]
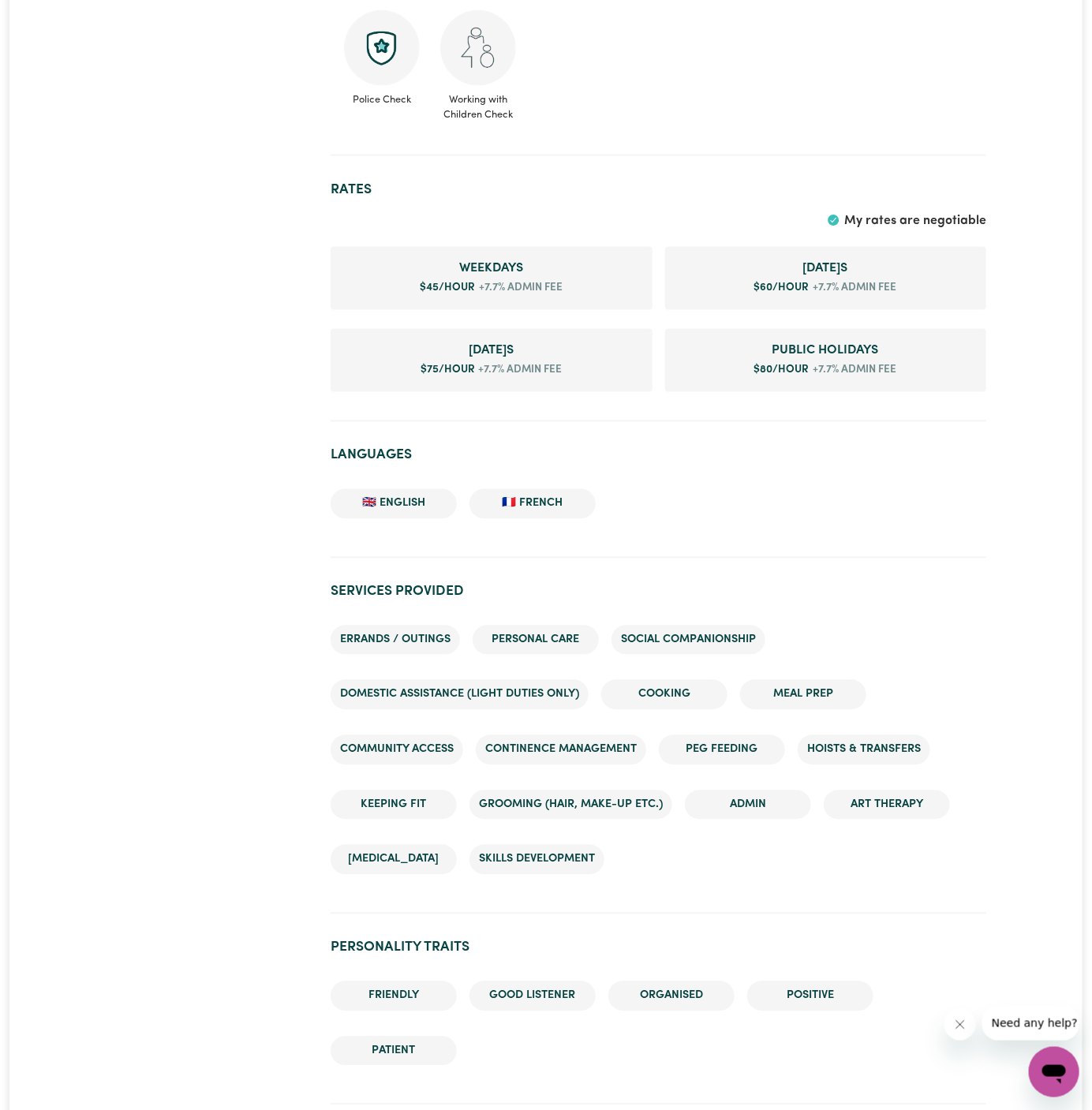
scroll to position [1049, 0]
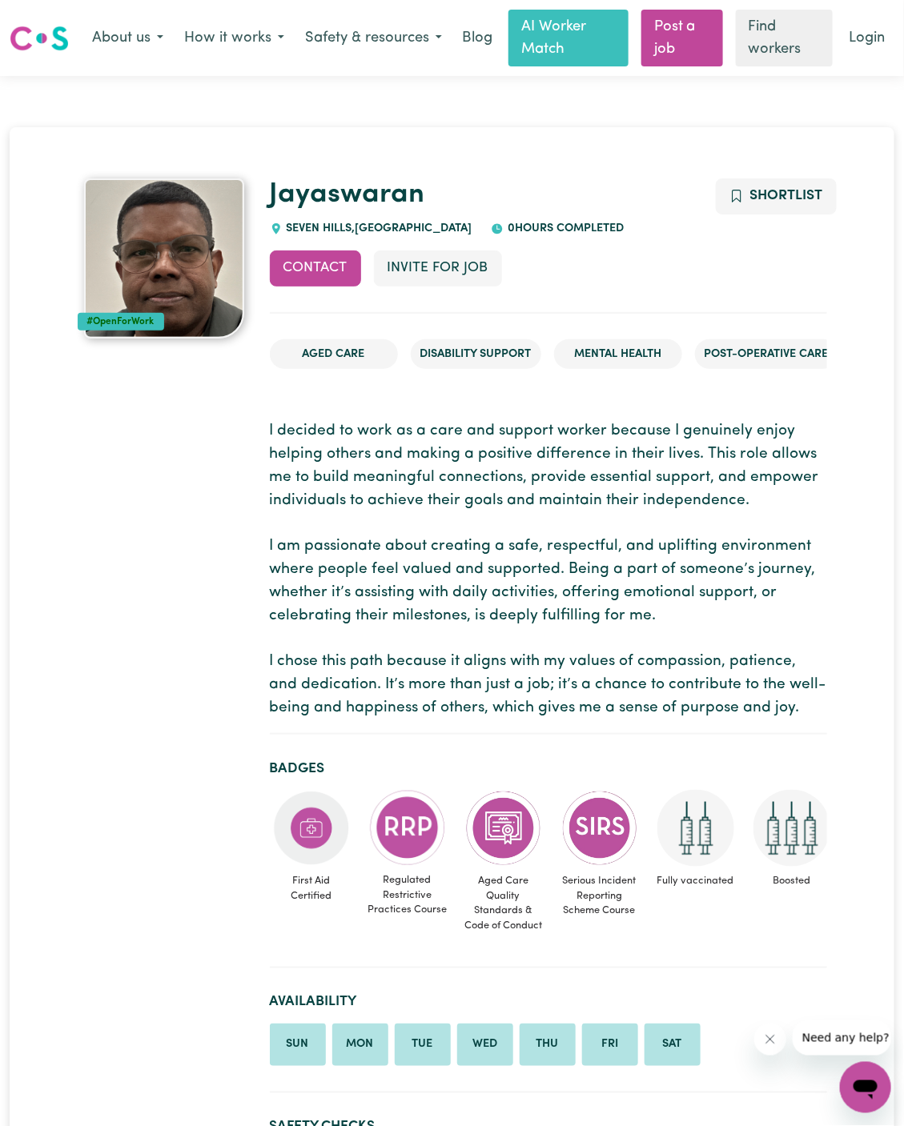
click at [510, 283] on div "Contact Invite for Job Shortlist" at bounding box center [548, 282] width 557 height 62
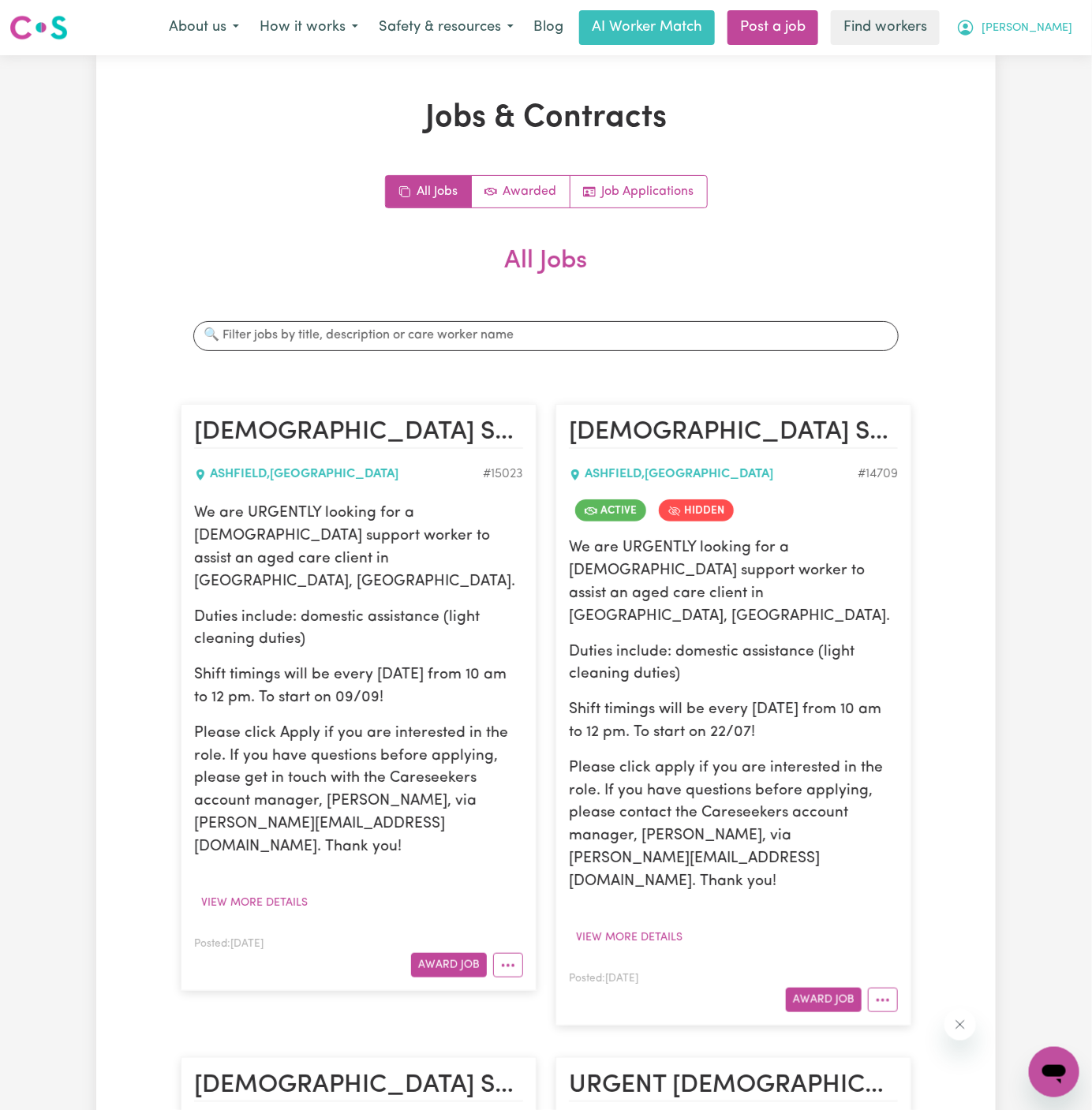
click at [1053, 35] on span "[PERSON_NAME]" at bounding box center [1027, 29] width 91 height 18
click at [1053, 61] on link "My Dashboard" at bounding box center [1019, 61] width 124 height 30
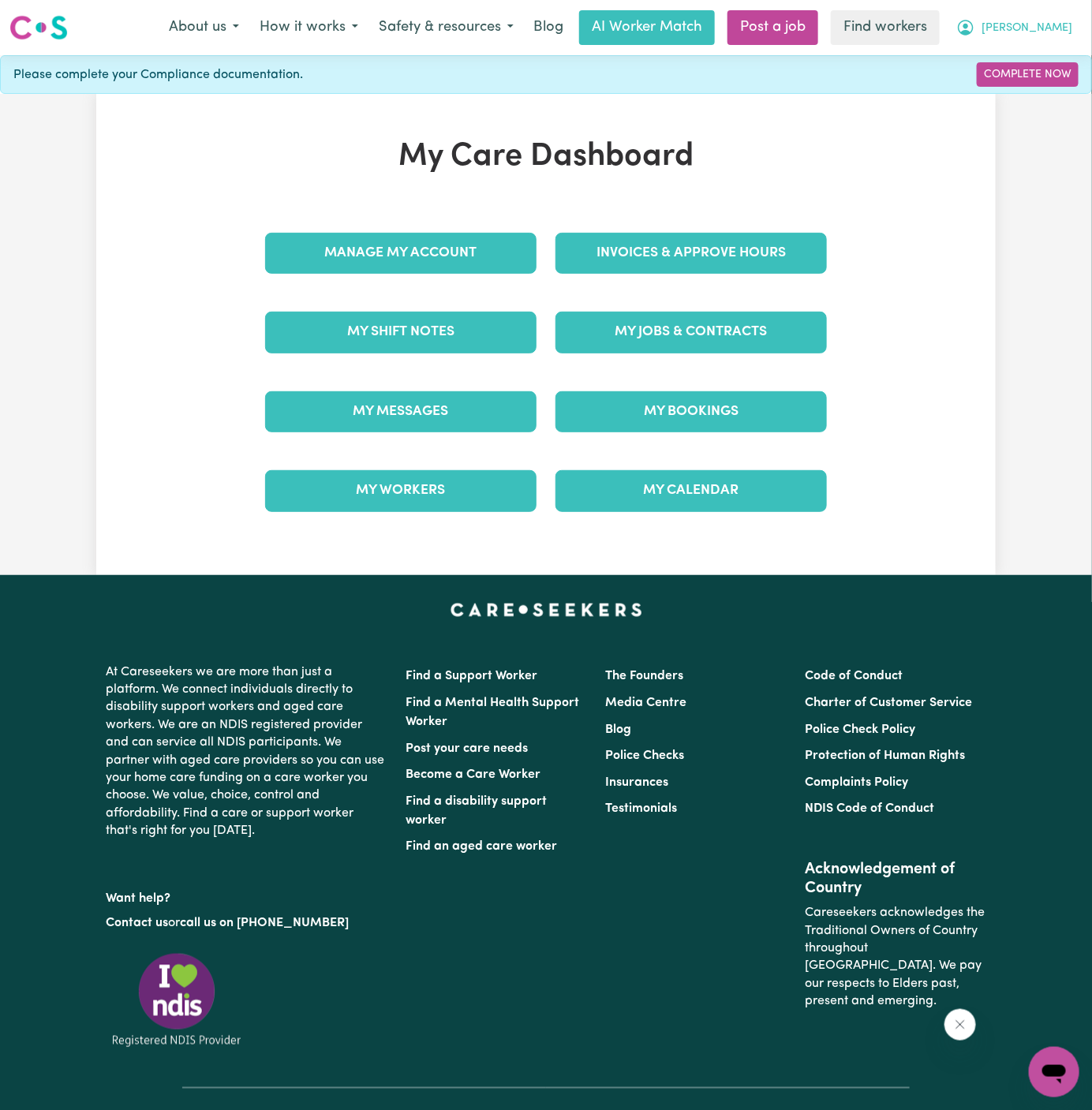
click at [1061, 27] on span "[PERSON_NAME]" at bounding box center [1027, 29] width 91 height 18
click at [1056, 76] on link "Logout" at bounding box center [1019, 91] width 124 height 30
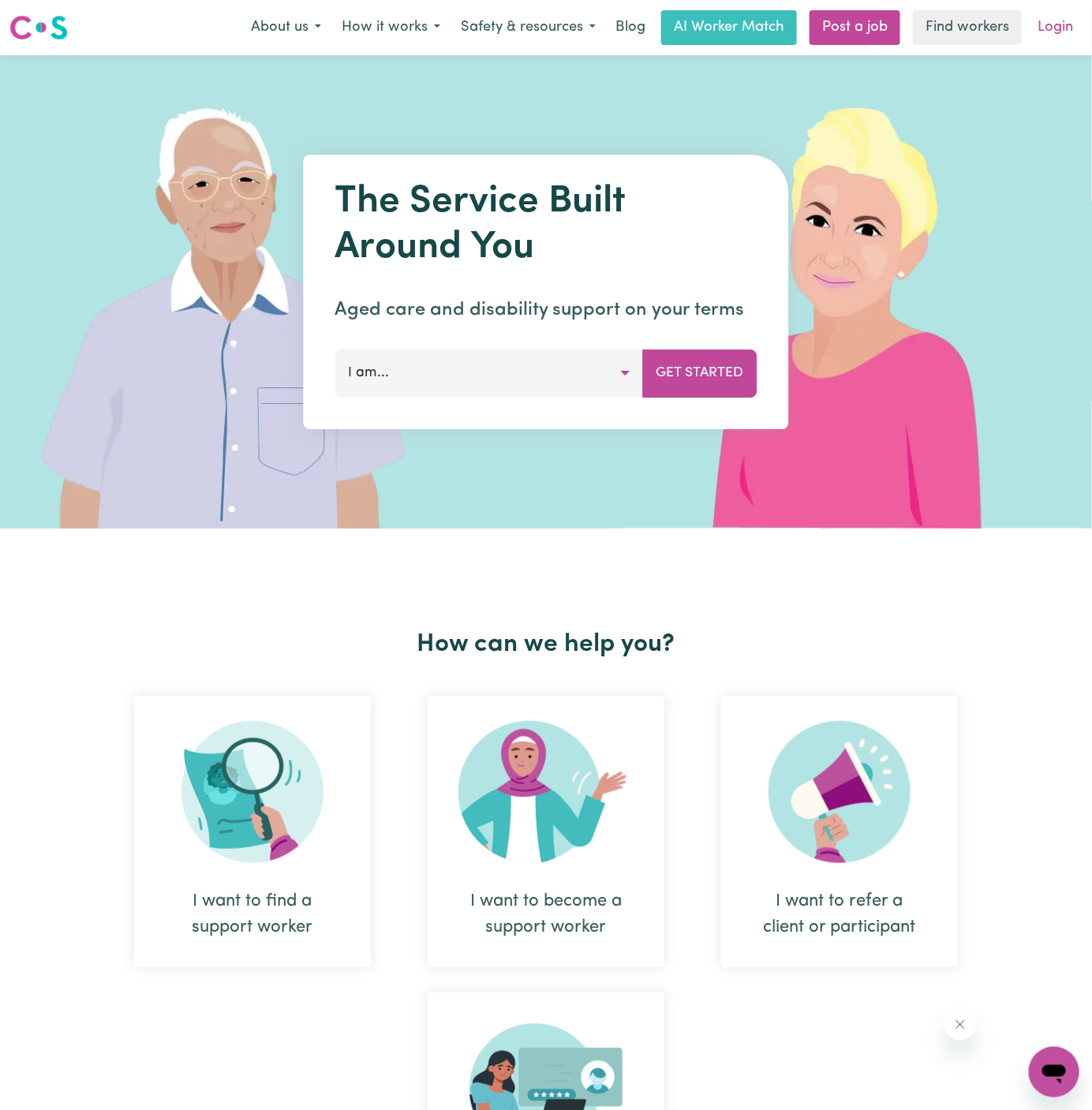
click at [1056, 19] on link "Login" at bounding box center [1055, 27] width 54 height 35
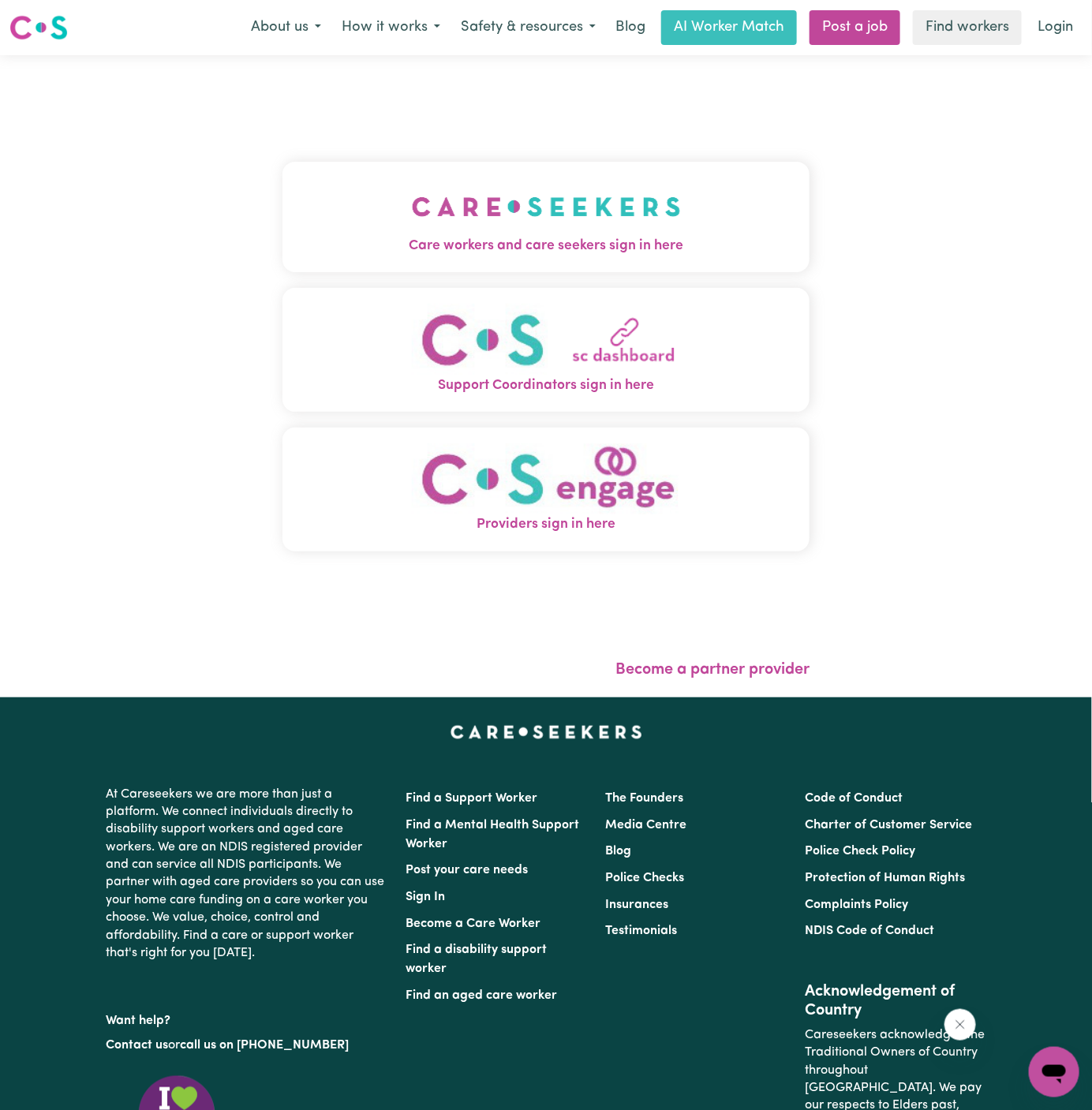
click at [564, 195] on img "Care workers and care seekers sign in here" at bounding box center [546, 206] width 269 height 58
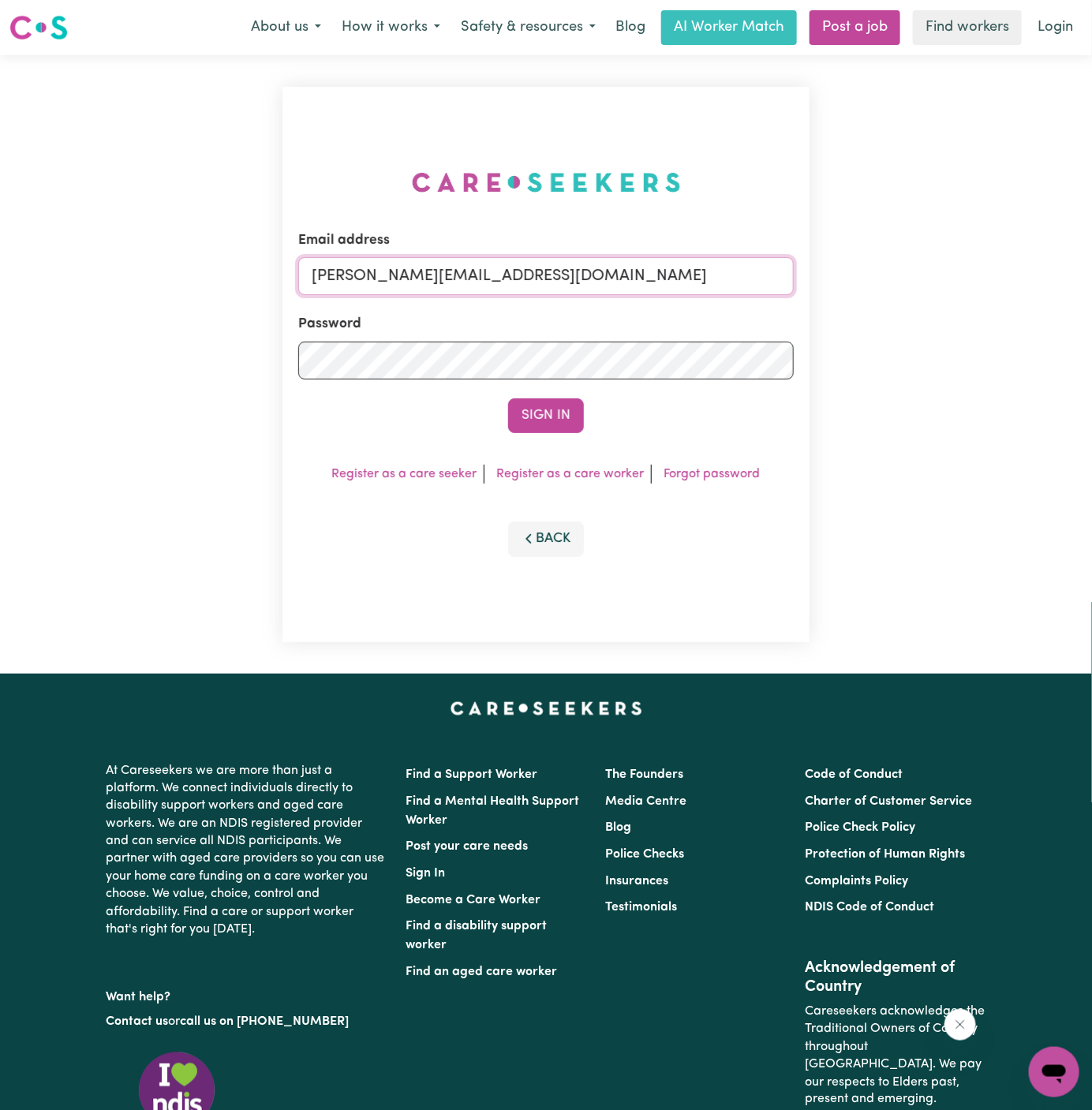
click at [660, 273] on input "[PERSON_NAME][EMAIL_ADDRESS][DOMAIN_NAME]" at bounding box center [546, 276] width 496 height 37
drag, startPoint x: 393, startPoint y: 275, endPoint x: 866, endPoint y: 281, distance: 473.0
click at [866, 281] on div "Email address [EMAIL_ADDRESS][DOMAIN_NAME] Password Sign In Register as a care …" at bounding box center [546, 364] width 1092 height 618
type input "[EMAIL_ADDRESS][DOMAIN_NAME]"
click at [569, 409] on button "Sign In" at bounding box center [545, 415] width 76 height 35
